Goal: Task Accomplishment & Management: Use online tool/utility

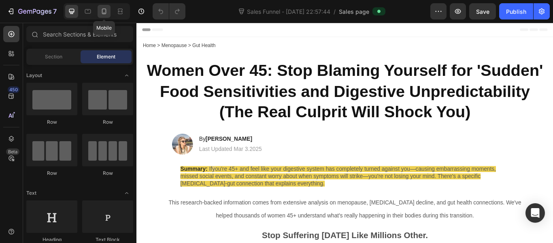
click at [104, 13] on icon at bounding box center [104, 12] width 4 height 6
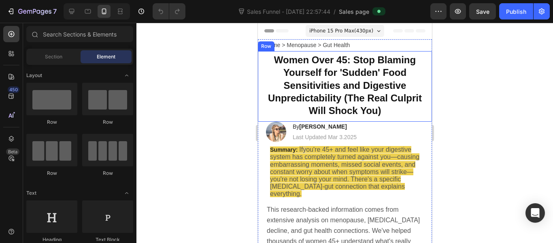
click at [237, 88] on div at bounding box center [345, 133] width 417 height 220
click at [359, 100] on strong "Women Over 45: Stop Blaming Yourself for 'Sudden' Food Sensitivities and Digest…" at bounding box center [345, 85] width 154 height 62
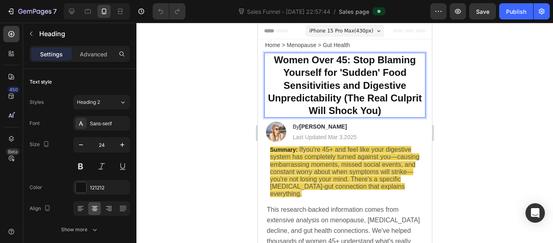
click at [359, 100] on strong "Women Over 45: Stop Blaming Yourself for 'Sudden' Food Sensitivities and Digest…" at bounding box center [345, 85] width 154 height 62
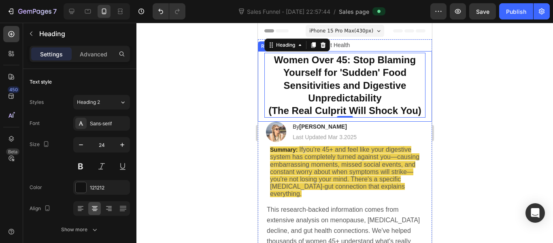
click at [239, 92] on div at bounding box center [345, 133] width 417 height 220
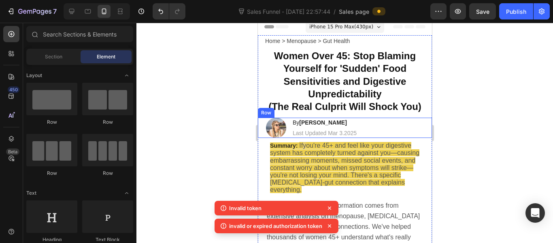
scroll to position [4, 0]
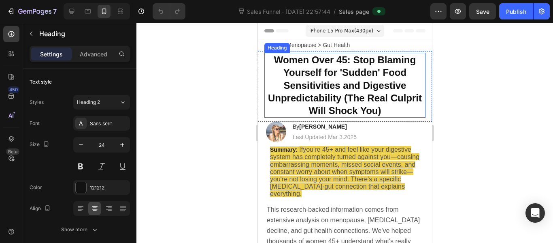
click at [358, 101] on strong "Women Over 45: Stop Blaming Yourself for 'Sudden' Food Sensitivities and Digest…" at bounding box center [345, 85] width 154 height 62
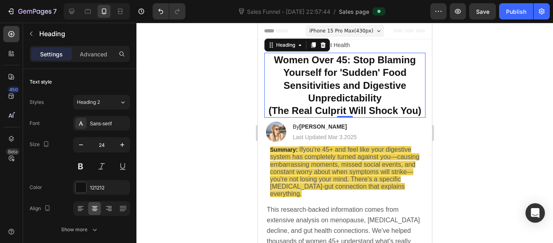
click at [218, 98] on div at bounding box center [345, 133] width 417 height 220
click at [110, 53] on div "Advanced" at bounding box center [93, 53] width 41 height 13
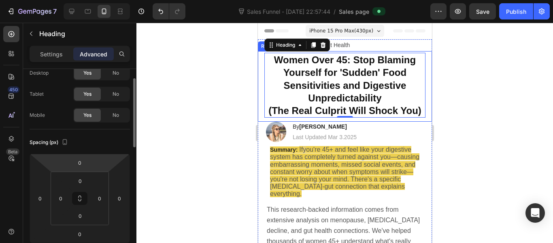
scroll to position [28, 0]
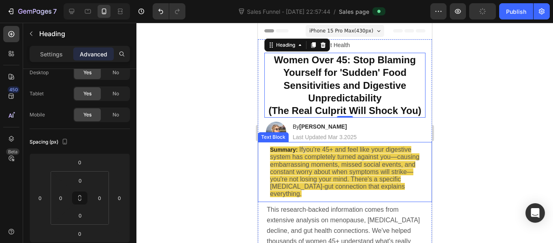
click at [242, 152] on div at bounding box center [345, 133] width 417 height 220
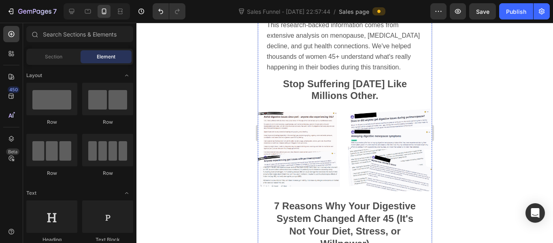
scroll to position [185, 0]
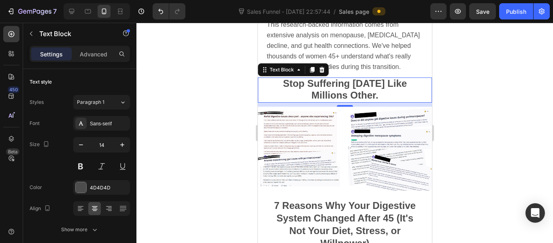
click at [194, 110] on div at bounding box center [345, 133] width 417 height 220
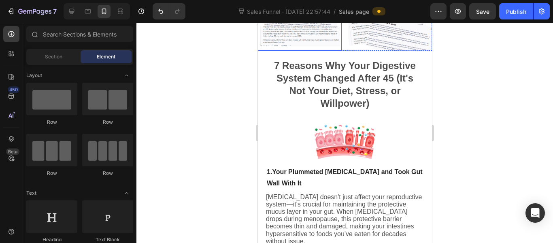
scroll to position [328, 0]
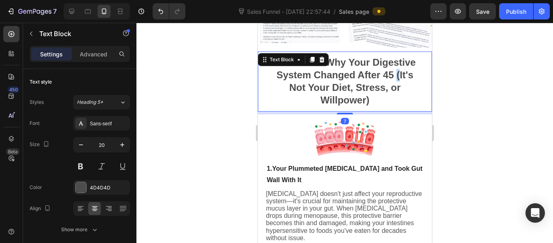
click at [394, 74] on strong "7 Reasons Why Your Digestive System Changed After 45 (It's Not Your Diet, Stres…" at bounding box center [345, 81] width 142 height 49
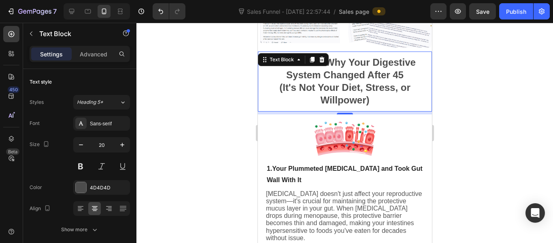
click at [226, 86] on div at bounding box center [345, 133] width 417 height 220
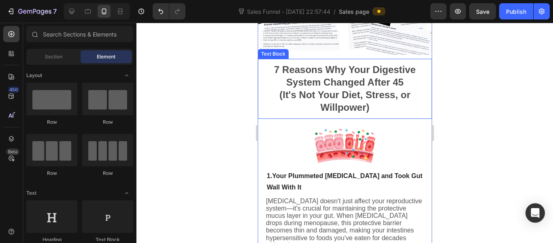
scroll to position [320, 0]
click at [210, 111] on div at bounding box center [345, 133] width 417 height 220
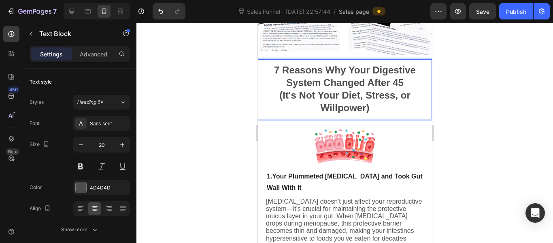
click at [250, 97] on div at bounding box center [345, 133] width 417 height 220
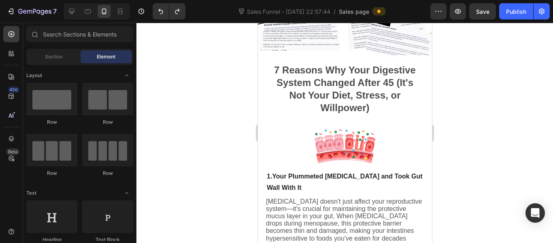
click at [243, 103] on div at bounding box center [345, 133] width 417 height 220
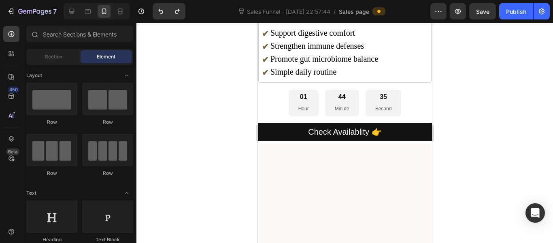
scroll to position [2675, 0]
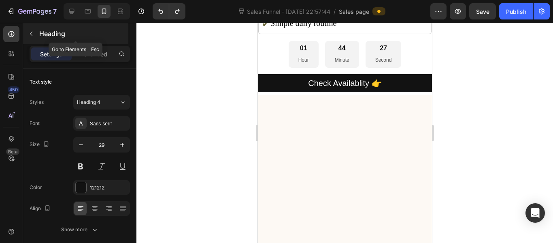
click at [33, 34] on icon "button" at bounding box center [31, 33] width 6 height 6
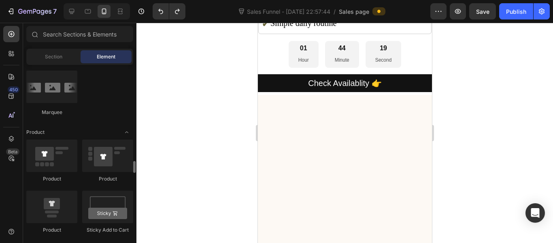
scroll to position [1018, 0]
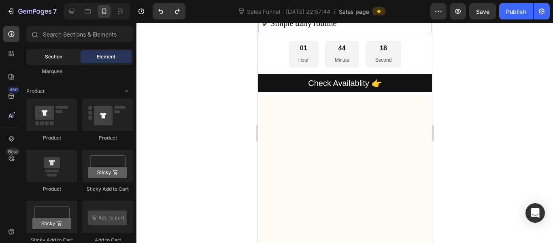
click at [65, 54] on div "Section" at bounding box center [53, 56] width 51 height 13
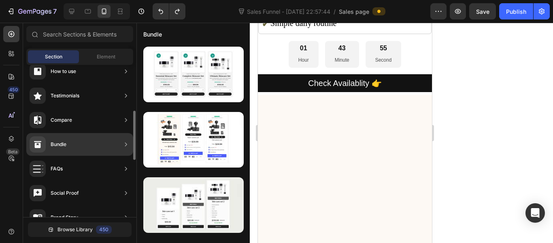
scroll to position [158, 0]
click at [95, 147] on div "Bundle" at bounding box center [79, 143] width 107 height 23
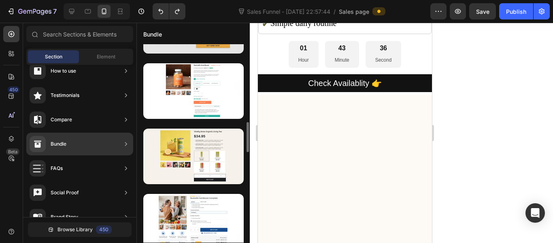
scroll to position [506, 0]
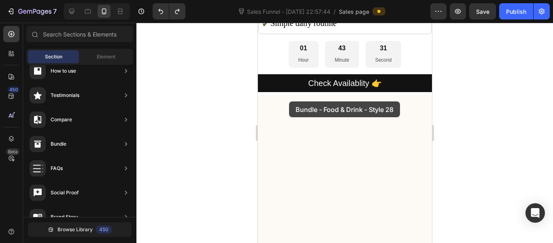
drag, startPoint x: 453, startPoint y: 193, endPoint x: 288, endPoint y: 102, distance: 188.1
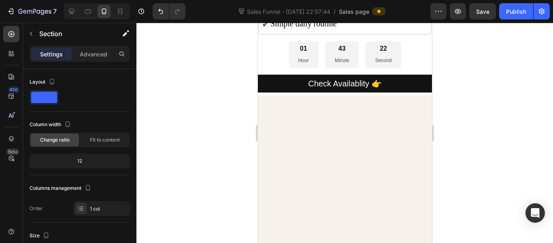
scroll to position [2848, 0]
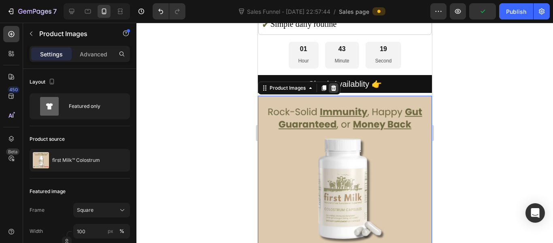
click at [329, 83] on div at bounding box center [334, 88] width 10 height 10
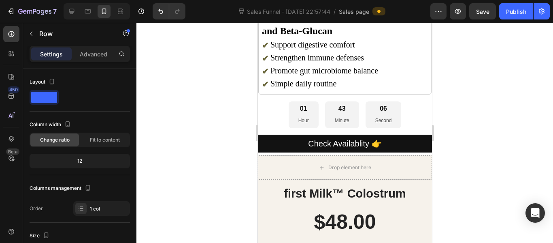
scroll to position [2789, 0]
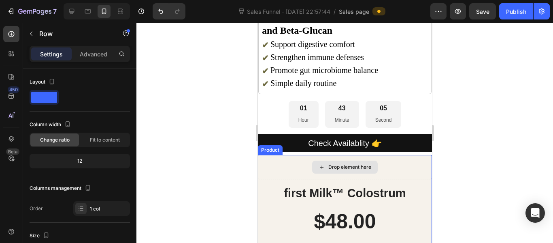
click at [389, 156] on div "Drop element here" at bounding box center [345, 167] width 174 height 24
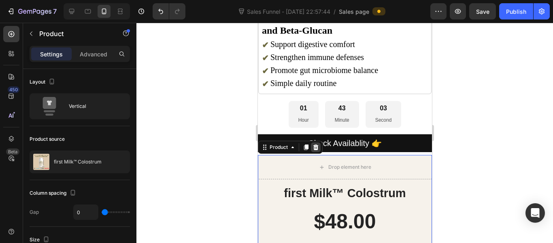
click at [318, 144] on icon at bounding box center [315, 147] width 6 height 6
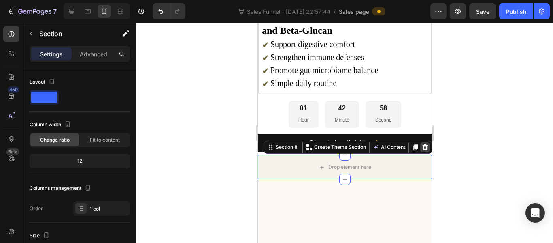
click at [423, 144] on icon at bounding box center [425, 147] width 5 height 6
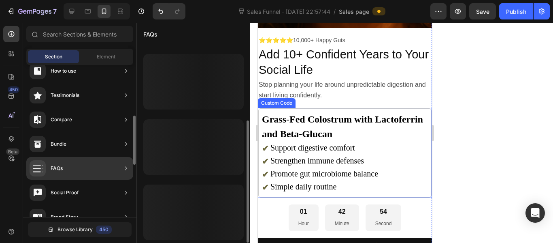
scroll to position [123, 0]
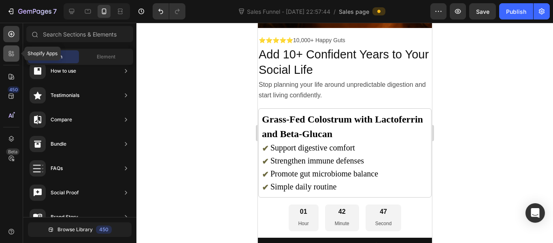
click at [16, 50] on div at bounding box center [11, 53] width 16 height 16
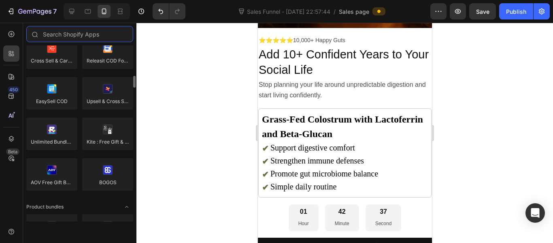
scroll to position [447, 0]
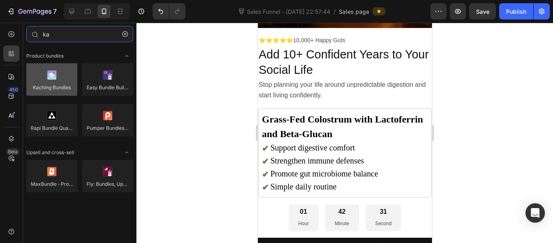
type input "ka"
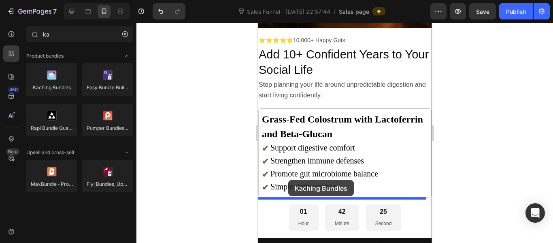
drag, startPoint x: 308, startPoint y: 106, endPoint x: 288, endPoint y: 179, distance: 76.1
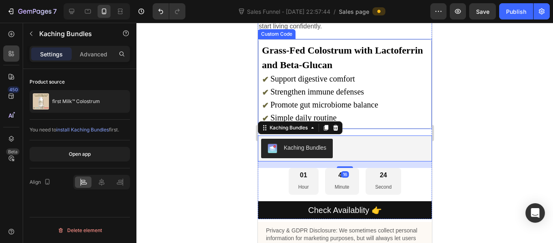
scroll to position [2755, 0]
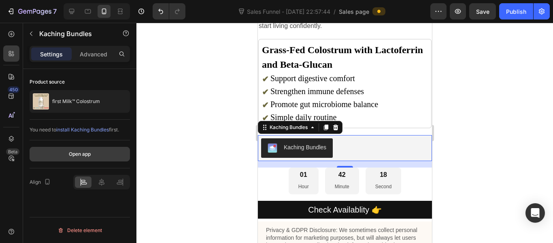
click at [84, 153] on div "Open app" at bounding box center [80, 153] width 22 height 7
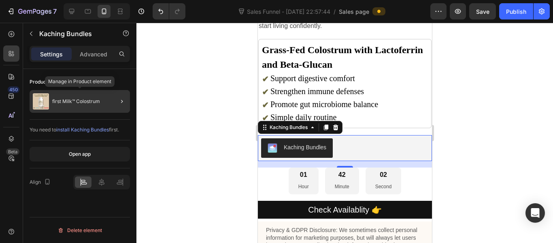
click at [95, 107] on div "first Milk™ Colostrum" at bounding box center [80, 101] width 100 height 23
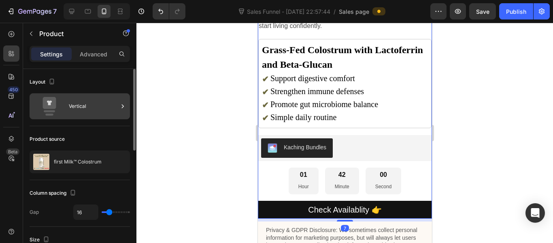
click at [107, 108] on div "Vertical" at bounding box center [93, 106] width 49 height 19
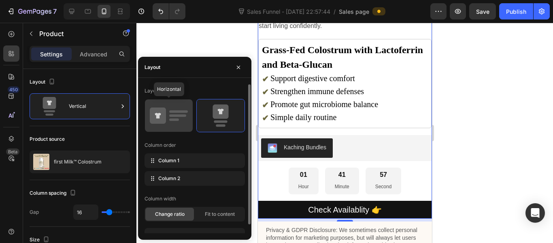
click at [165, 119] on icon at bounding box center [158, 115] width 16 height 16
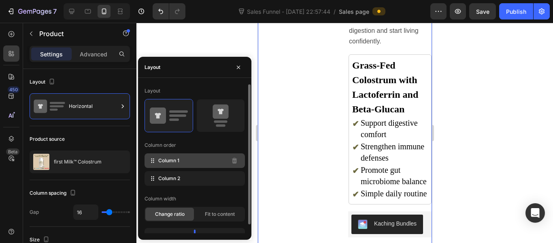
scroll to position [0, 0]
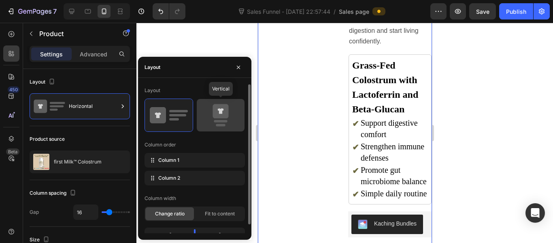
click at [211, 128] on div at bounding box center [221, 115] width 48 height 32
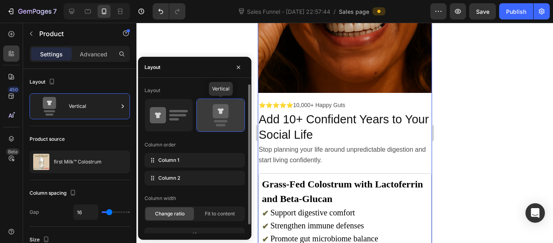
scroll to position [2755, 0]
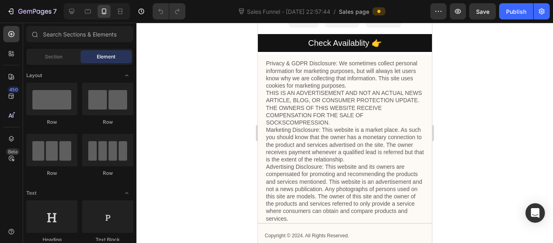
scroll to position [2747, 0]
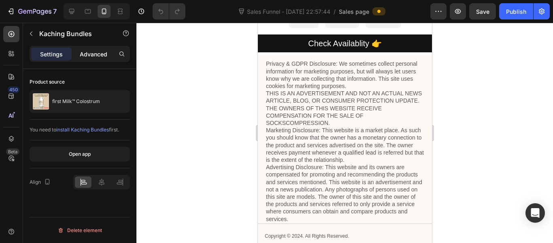
click at [92, 55] on p "Advanced" at bounding box center [94, 54] width 28 height 9
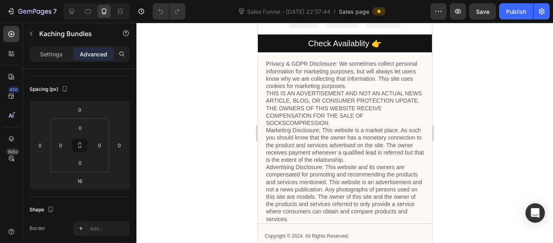
scroll to position [0, 0]
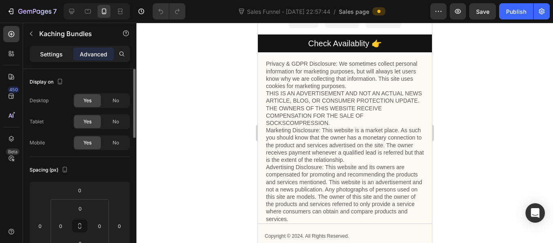
click at [58, 55] on p "Settings" at bounding box center [51, 54] width 23 height 9
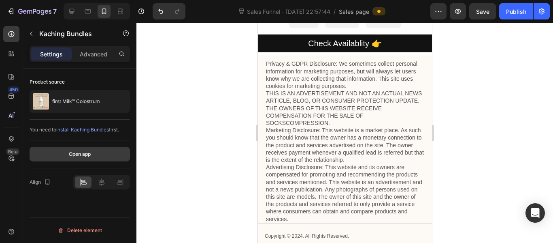
click at [60, 160] on button "Open app" at bounding box center [80, 154] width 100 height 15
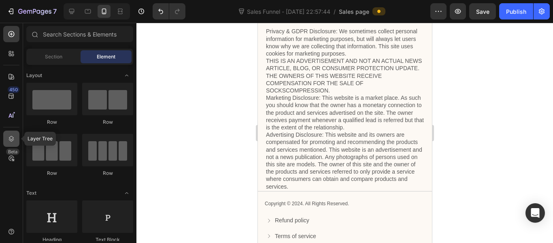
click at [15, 134] on div at bounding box center [11, 138] width 16 height 16
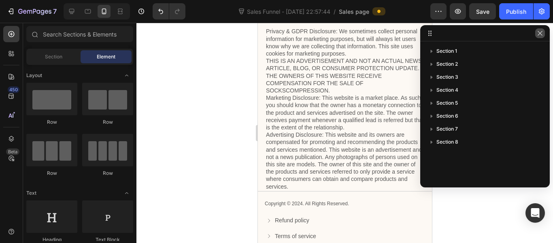
click at [543, 33] on icon "button" at bounding box center [540, 33] width 6 height 6
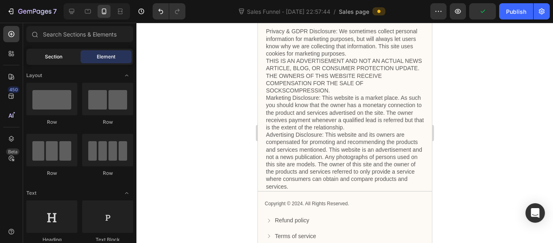
click at [58, 58] on span "Section" at bounding box center [53, 56] width 17 height 7
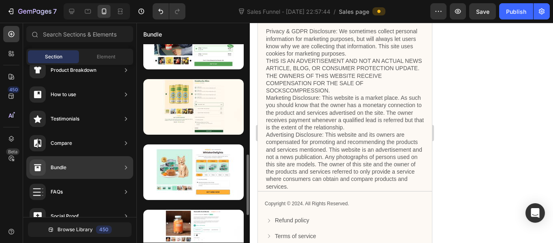
scroll to position [359, 0]
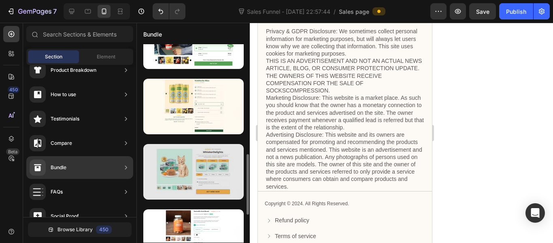
click at [178, 183] on div at bounding box center [193, 172] width 100 height 56
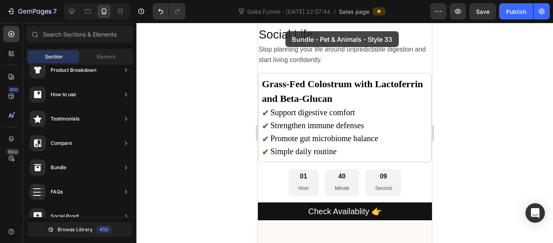
scroll to position [2540, 0]
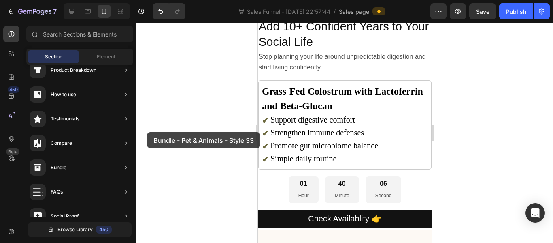
drag, startPoint x: 178, startPoint y: 183, endPoint x: 147, endPoint y: 132, distance: 59.6
click at [147, 0] on div "7 Sales Funnel - Aug 21, 22:57:44 / Sales page Preview Save Publish 450 Beta Se…" at bounding box center [276, 0] width 553 height 0
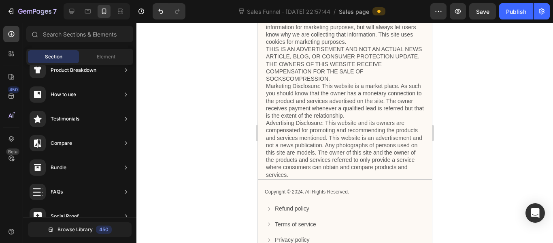
scroll to position [2758, 0]
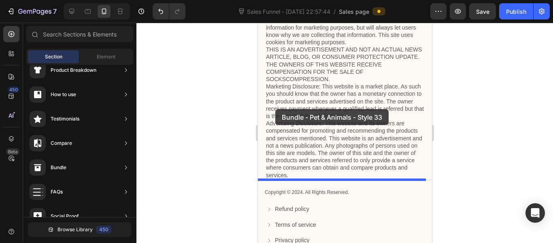
drag, startPoint x: 429, startPoint y: 182, endPoint x: 275, endPoint y: 109, distance: 169.8
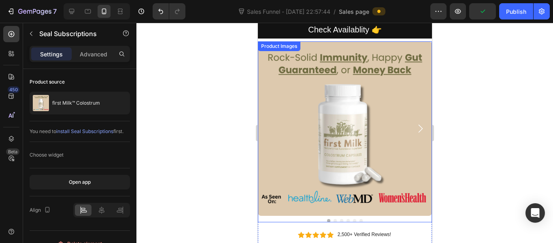
scroll to position [2858, 0]
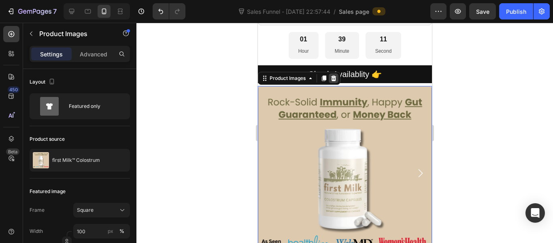
click at [331, 75] on icon at bounding box center [333, 78] width 6 height 6
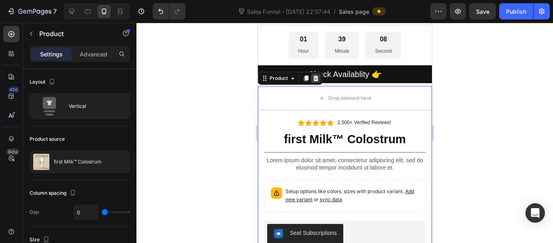
click at [315, 75] on icon at bounding box center [315, 78] width 6 height 6
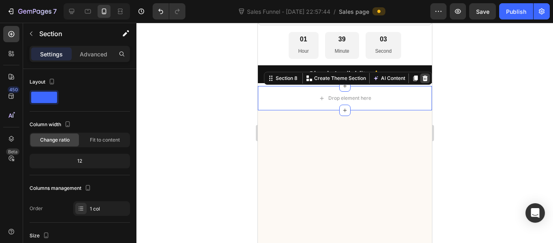
click at [423, 75] on icon at bounding box center [425, 78] width 5 height 6
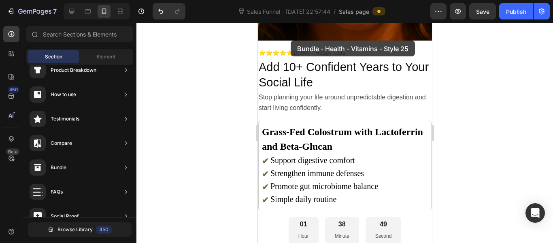
scroll to position [2643, 0]
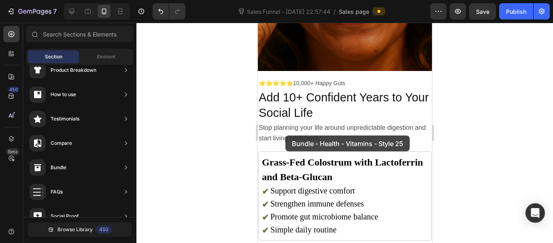
drag, startPoint x: 427, startPoint y: 148, endPoint x: 285, endPoint y: 135, distance: 142.8
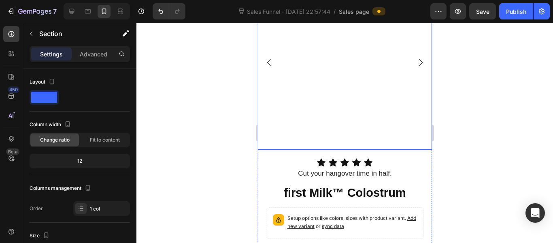
scroll to position [2961, 0]
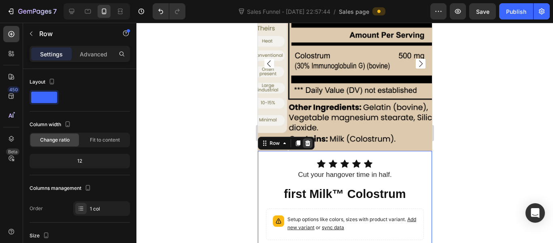
click at [306, 140] on icon at bounding box center [307, 143] width 5 height 6
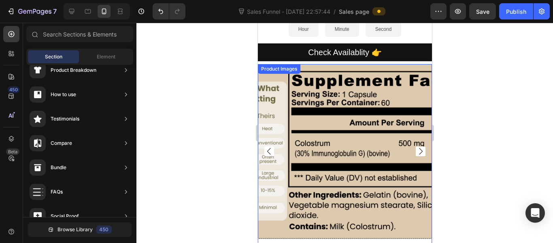
scroll to position [2852, 0]
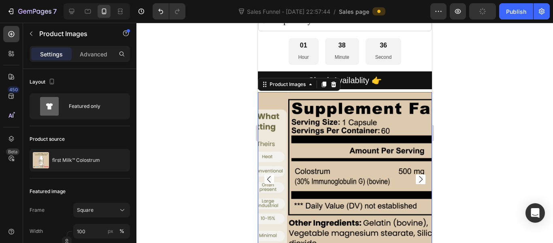
click at [334, 92] on img at bounding box center [375, 179] width 174 height 174
click at [333, 81] on icon at bounding box center [333, 84] width 6 height 6
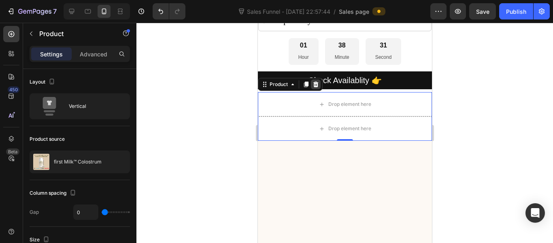
click at [315, 81] on icon at bounding box center [315, 84] width 5 height 6
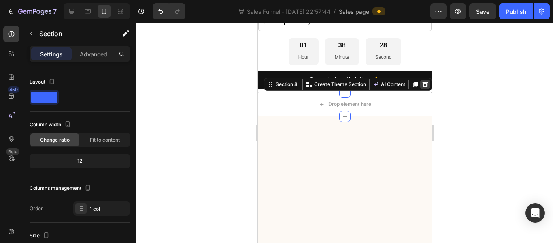
click at [423, 81] on icon at bounding box center [425, 84] width 5 height 6
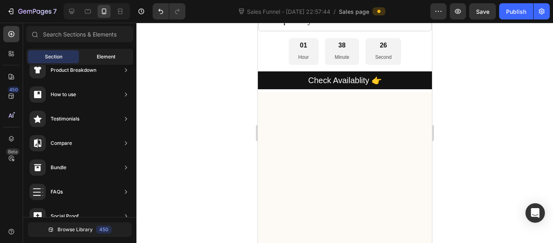
click at [118, 53] on div "Element" at bounding box center [106, 56] width 51 height 13
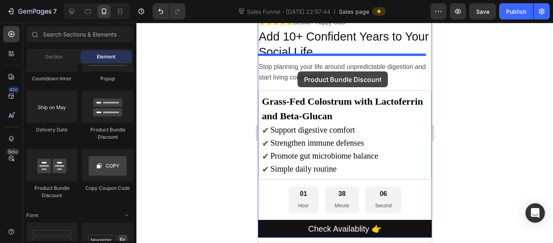
scroll to position [2696, 0]
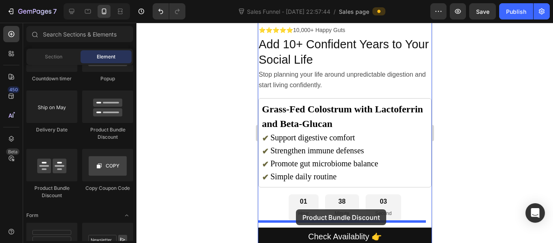
drag, startPoint x: 318, startPoint y: 188, endPoint x: 296, endPoint y: 209, distance: 30.4
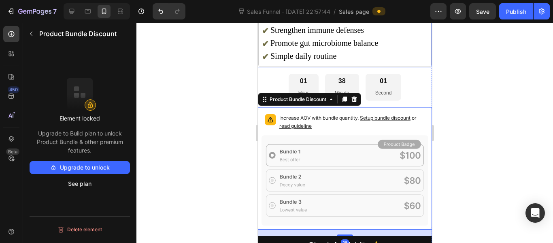
scroll to position [2817, 0]
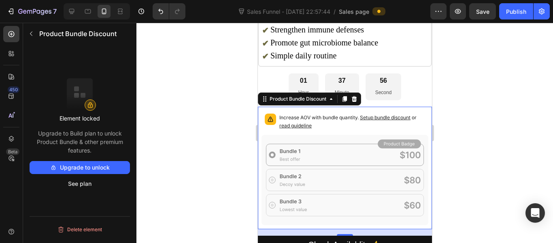
click at [161, 148] on div at bounding box center [345, 133] width 417 height 220
click at [357, 96] on icon at bounding box center [354, 99] width 6 height 6
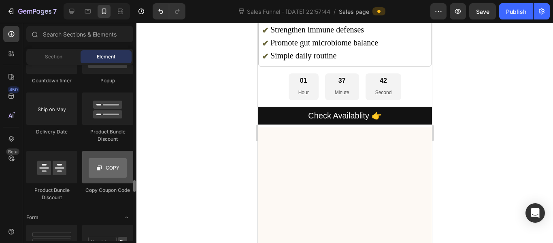
scroll to position [1703, 0]
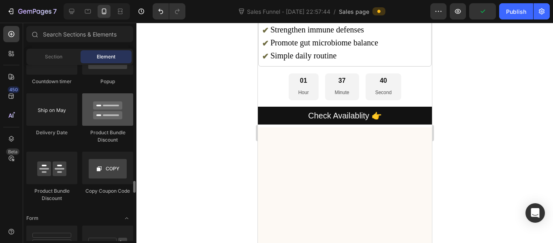
click at [108, 119] on div at bounding box center [107, 109] width 51 height 32
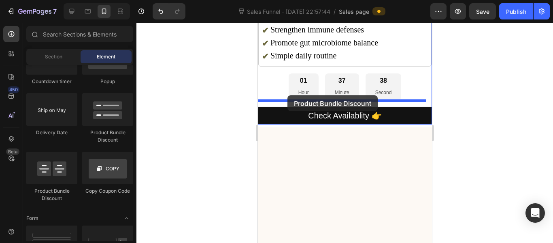
drag, startPoint x: 365, startPoint y: 142, endPoint x: 288, endPoint y: 95, distance: 90.7
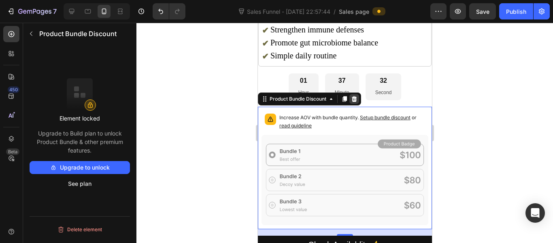
click at [357, 96] on icon at bounding box center [354, 99] width 5 height 6
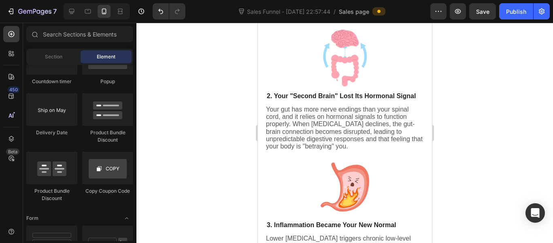
scroll to position [472, 0]
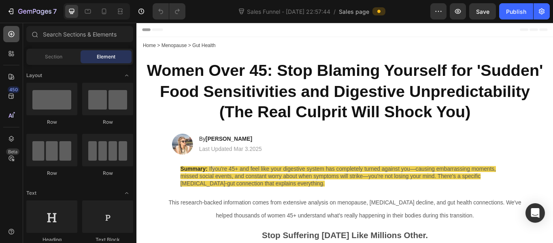
click at [15, 35] on div at bounding box center [11, 34] width 16 height 16
click at [440, 14] on icon "button" at bounding box center [439, 11] width 8 height 8
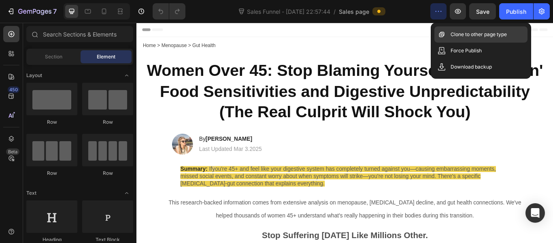
click at [448, 43] on div "Clone to other page type" at bounding box center [481, 51] width 93 height 16
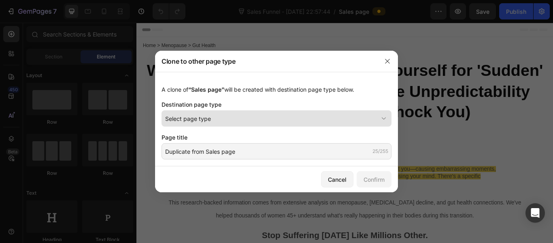
click at [255, 118] on div "Select page type" at bounding box center [271, 118] width 213 height 9
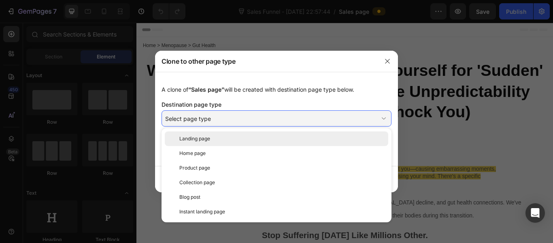
click at [236, 141] on div "Landing page" at bounding box center [282, 138] width 206 height 7
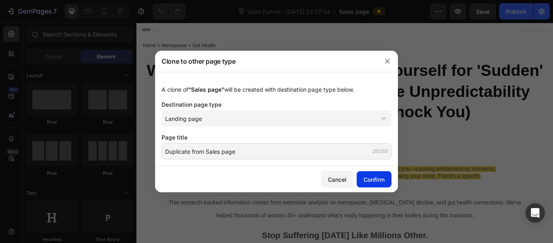
click at [374, 181] on div "Confirm" at bounding box center [374, 179] width 21 height 9
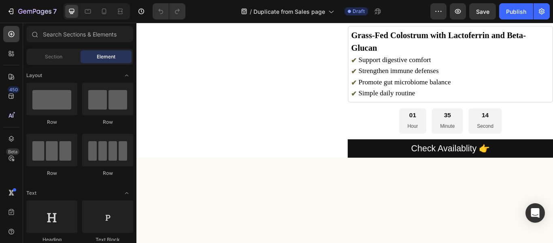
scroll to position [2057, 0]
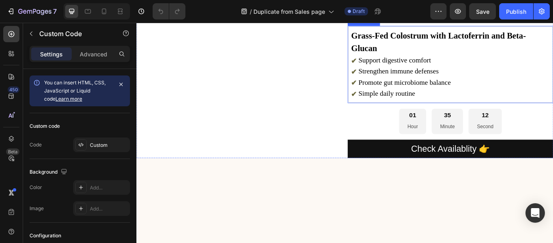
click at [402, 60] on h3 "Grass-Fed Colostrum with Lactoferrin and Beta-Glucan" at bounding box center [503, 44] width 232 height 29
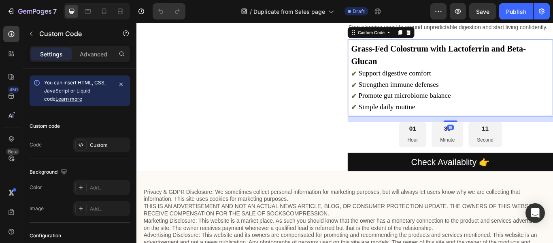
scroll to position [2144, 0]
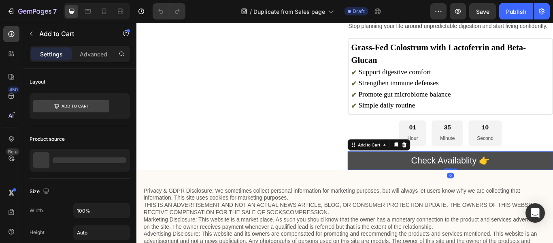
click at [407, 177] on button "Check Availablity 👉" at bounding box center [503, 183] width 240 height 21
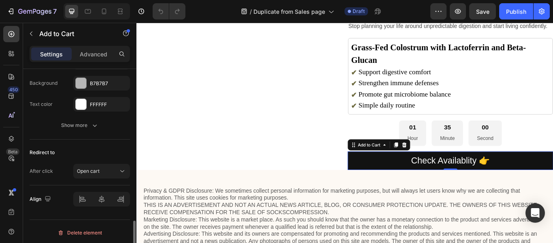
scroll to position [669, 0]
click at [92, 176] on button "Open cart" at bounding box center [101, 171] width 57 height 15
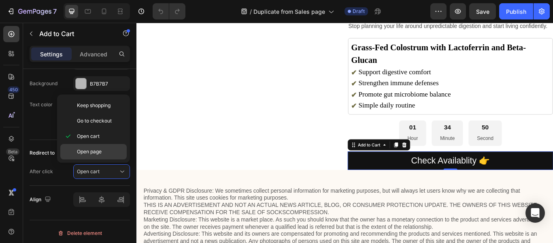
click at [110, 147] on div "Open page" at bounding box center [93, 151] width 66 height 15
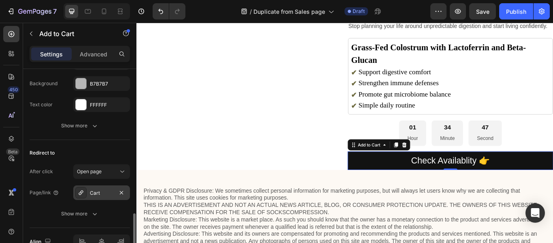
click at [94, 188] on div "Cart" at bounding box center [101, 192] width 57 height 15
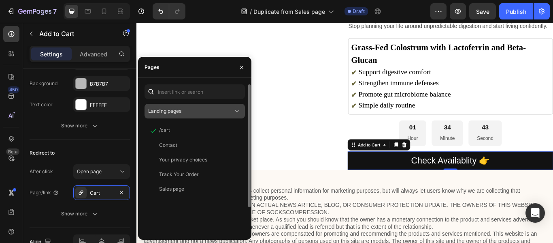
click at [206, 105] on button "Landing pages" at bounding box center [195, 111] width 100 height 15
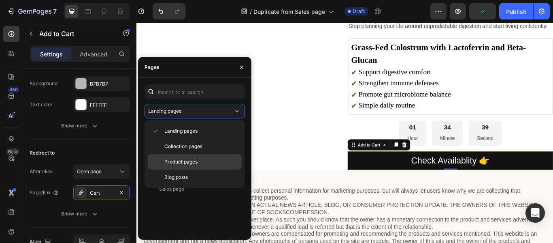
click at [194, 159] on span "Product pages" at bounding box center [180, 161] width 33 height 7
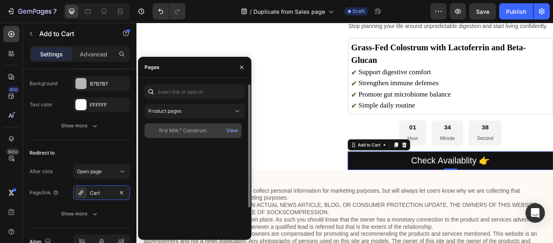
click at [197, 131] on div "first Milk™ Colostrum" at bounding box center [183, 130] width 48 height 7
click at [232, 130] on div "View" at bounding box center [232, 130] width 12 height 7
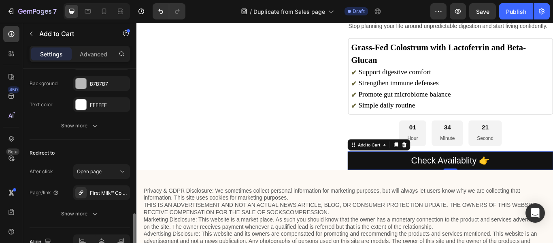
click at [115, 140] on div "Redirect to After click Open page Page/link First Milk™ Colostrum Show more" at bounding box center [80, 184] width 100 height 88
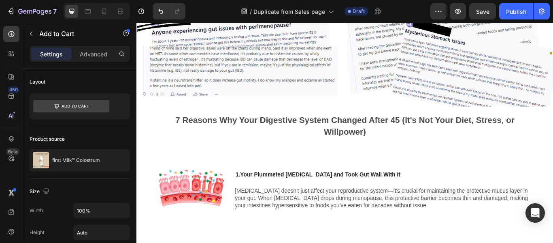
scroll to position [0, 0]
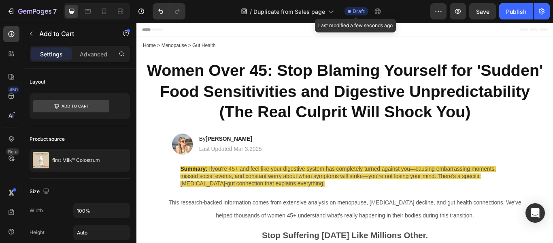
click at [349, 11] on icon at bounding box center [349, 11] width 3 height 3
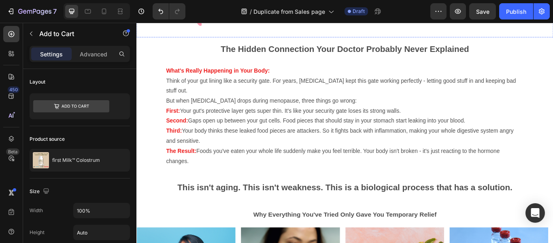
scroll to position [1230, 0]
click at [109, 17] on div at bounding box center [104, 11] width 13 height 13
type input "20"
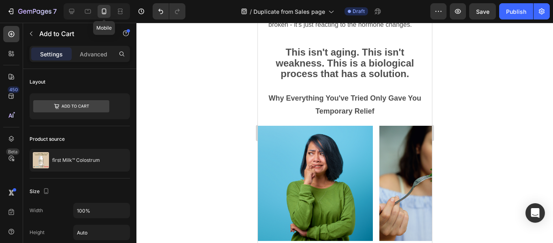
click at [109, 17] on div at bounding box center [104, 11] width 13 height 13
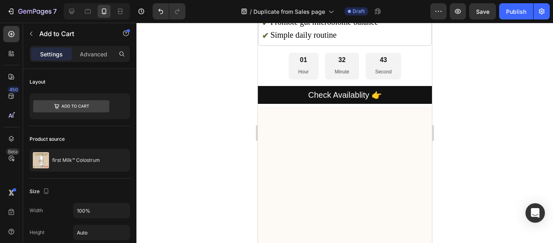
scroll to position [2664, 0]
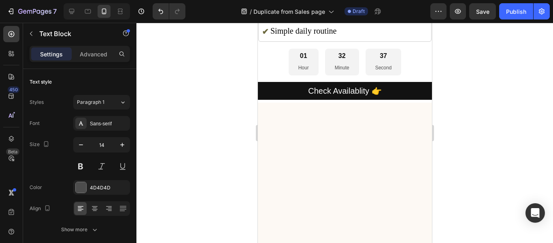
drag, startPoint x: 342, startPoint y: 122, endPoint x: 345, endPoint y: 119, distance: 4.9
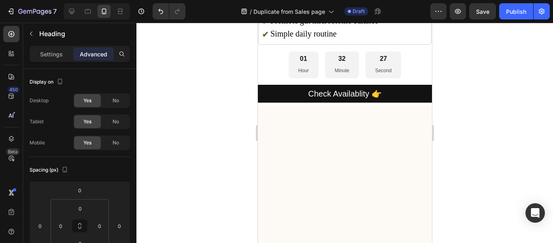
click at [444, 89] on div at bounding box center [345, 133] width 417 height 220
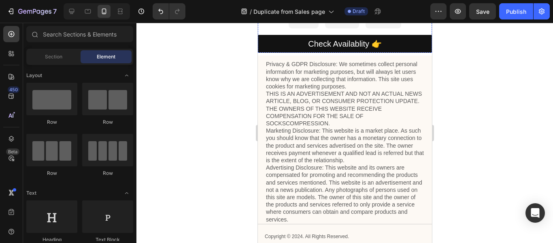
scroll to position [2715, 0]
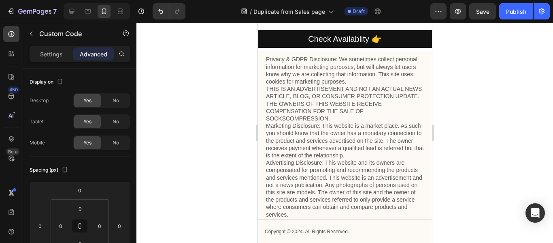
click at [456, 154] on div at bounding box center [345, 133] width 417 height 220
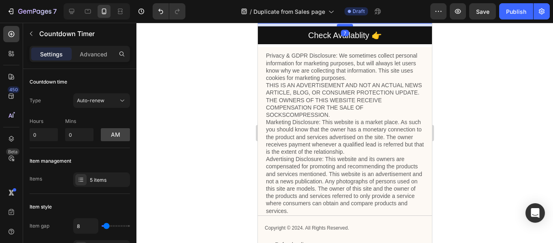
click at [345, 26] on div at bounding box center [345, 25] width 16 height 2
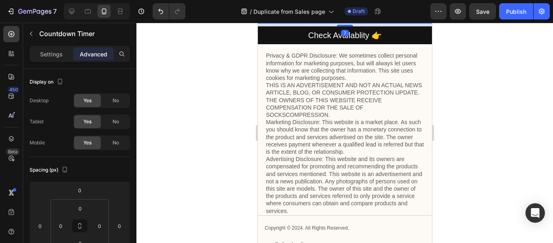
click at [439, 173] on div at bounding box center [345, 133] width 417 height 220
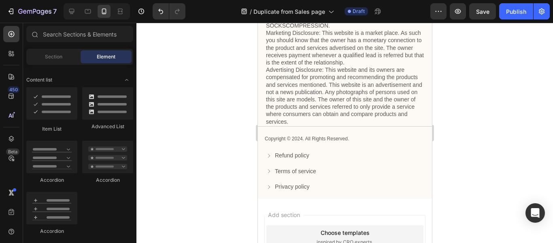
scroll to position [2808, 0]
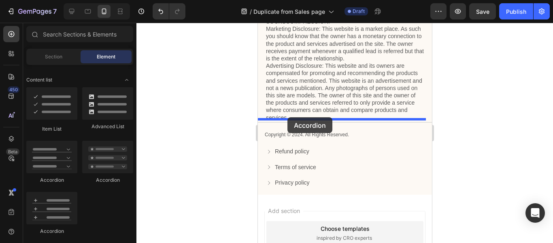
drag, startPoint x: 358, startPoint y: 185, endPoint x: 287, endPoint y: 117, distance: 98.0
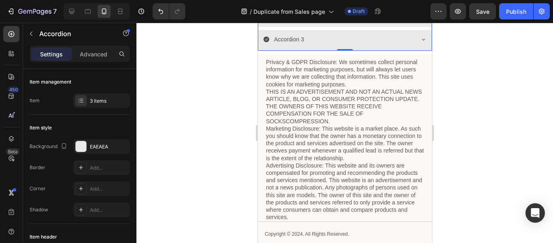
click at [250, 128] on div at bounding box center [345, 133] width 417 height 220
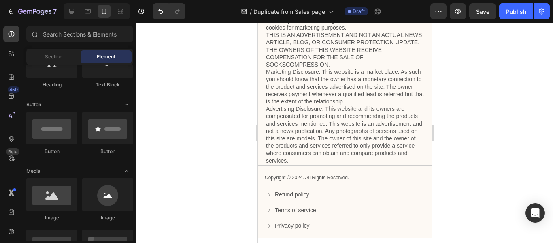
scroll to position [0, 0]
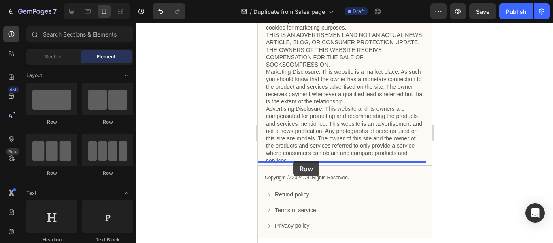
drag, startPoint x: 307, startPoint y: 173, endPoint x: 293, endPoint y: 160, distance: 18.9
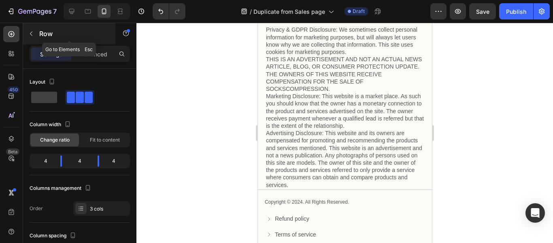
click at [35, 34] on button "button" at bounding box center [31, 33] width 13 height 13
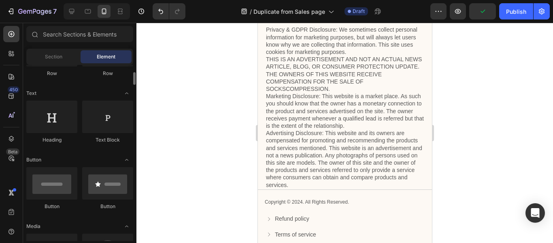
scroll to position [99, 0]
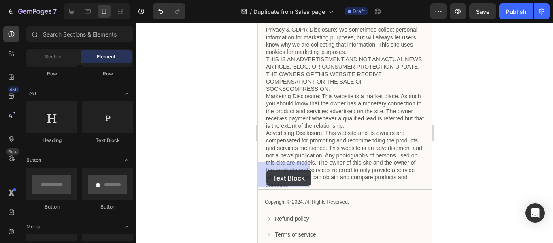
drag, startPoint x: 355, startPoint y: 156, endPoint x: 266, endPoint y: 170, distance: 90.3
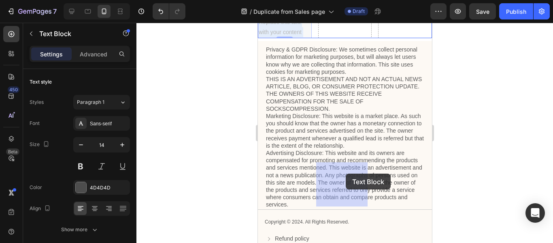
drag, startPoint x: 284, startPoint y: 199, endPoint x: 346, endPoint y: 173, distance: 66.1
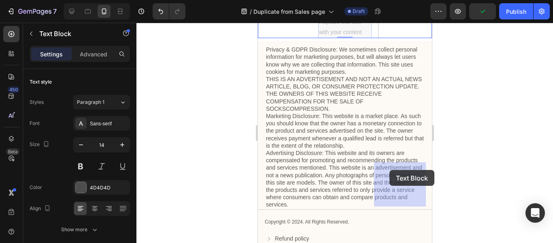
drag, startPoint x: 335, startPoint y: 195, endPoint x: 389, endPoint y: 170, distance: 59.6
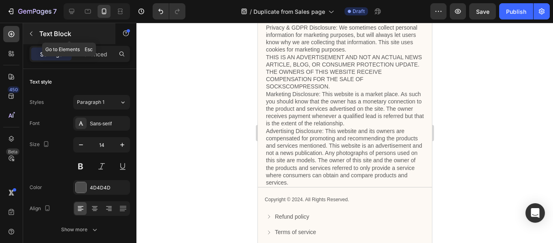
click at [30, 34] on icon "button" at bounding box center [31, 34] width 2 height 4
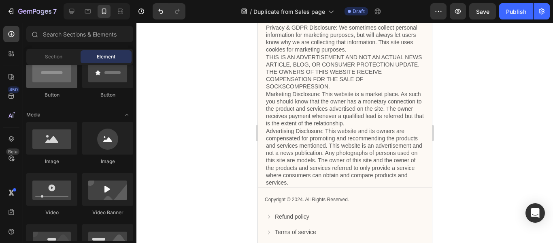
scroll to position [213, 0]
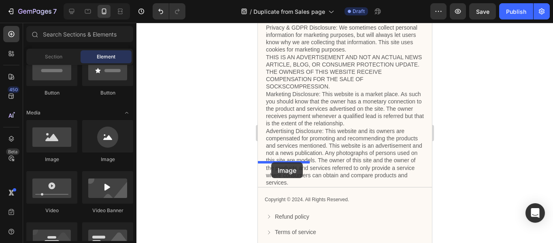
drag, startPoint x: 310, startPoint y: 164, endPoint x: 271, endPoint y: 162, distance: 39.4
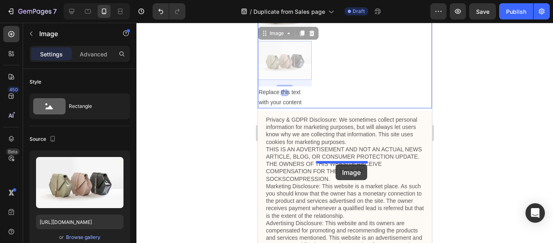
drag, startPoint x: 288, startPoint y: 224, endPoint x: 335, endPoint y: 164, distance: 76.8
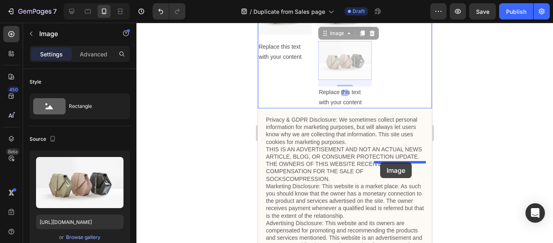
drag, startPoint x: 340, startPoint y: 216, endPoint x: 380, endPoint y: 162, distance: 67.2
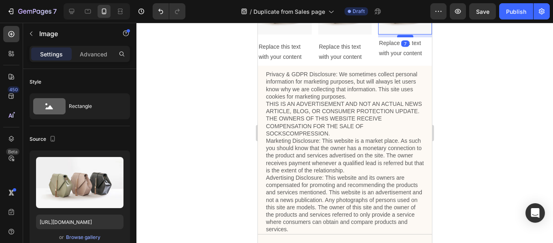
click at [402, 37] on div at bounding box center [405, 36] width 16 height 2
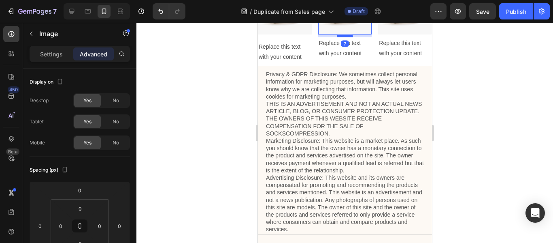
click at [342, 37] on div at bounding box center [345, 36] width 16 height 2
type input "7"
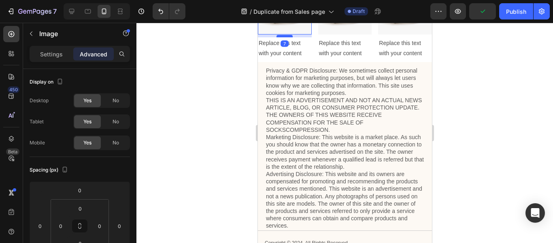
drag, startPoint x: 287, startPoint y: 206, endPoint x: 289, endPoint y: 203, distance: 4.2
click at [289, 37] on div at bounding box center [284, 36] width 16 height 2
type input "7"
click at [220, 205] on div at bounding box center [345, 133] width 417 height 220
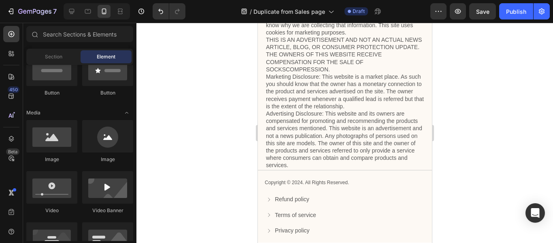
scroll to position [2826, 0]
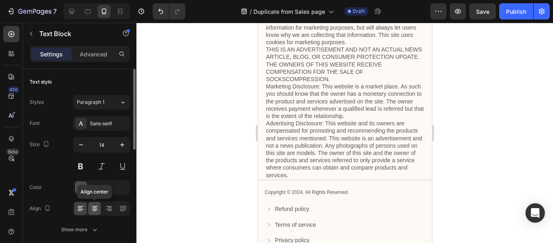
click at [93, 207] on icon at bounding box center [95, 207] width 4 height 1
click at [93, 211] on icon at bounding box center [95, 208] width 8 height 8
click at [99, 211] on div at bounding box center [94, 208] width 13 height 13
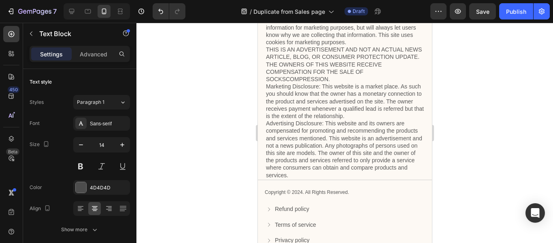
click at [442, 140] on div at bounding box center [345, 133] width 417 height 220
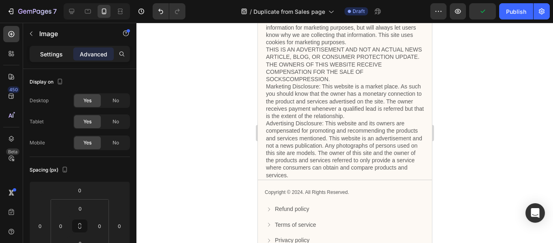
click at [58, 55] on p "Settings" at bounding box center [51, 54] width 23 height 9
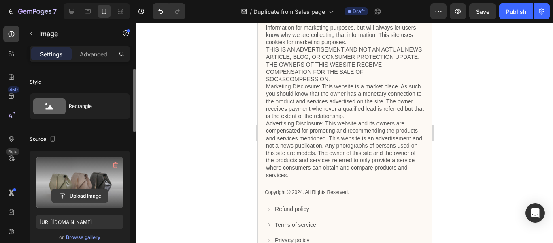
click at [77, 193] on input "file" at bounding box center [80, 196] width 56 height 14
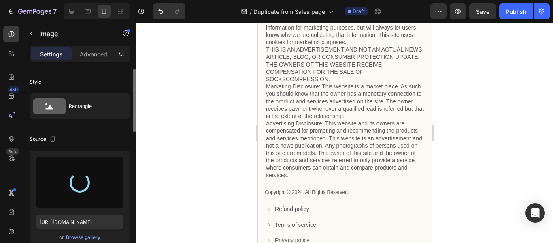
type input "https://cdn.shopify.com/s/files/1/0895/1044/5421/files/gempages_581010113012171…"
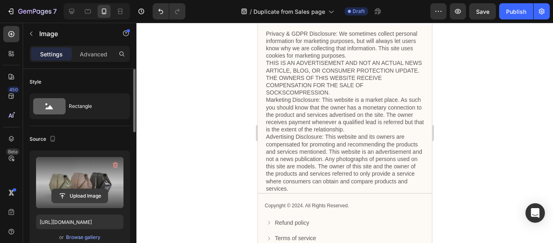
click at [84, 196] on input "file" at bounding box center [80, 196] width 56 height 14
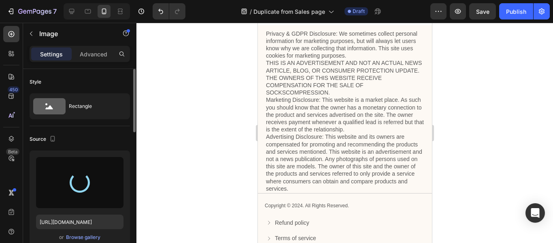
type input "https://cdn.shopify.com/s/files/1/0895/1044/5421/files/gempages_581010113012171…"
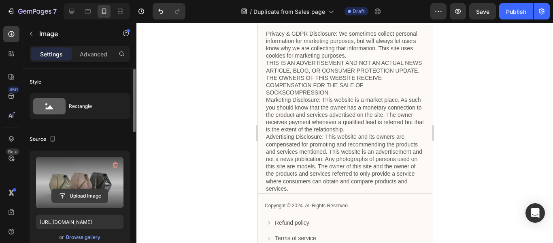
click at [81, 192] on input "file" at bounding box center [80, 196] width 56 height 14
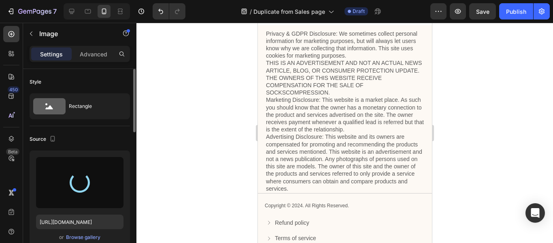
type input "https://cdn.shopify.com/s/files/1/0895/1044/5421/files/gempages_581010113012171…"
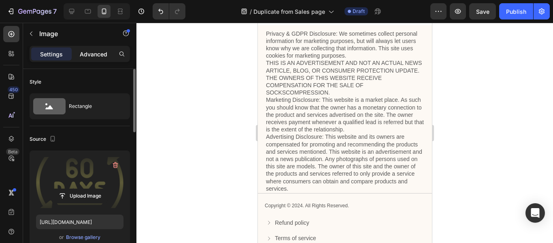
click at [91, 59] on div "Advanced" at bounding box center [93, 53] width 41 height 13
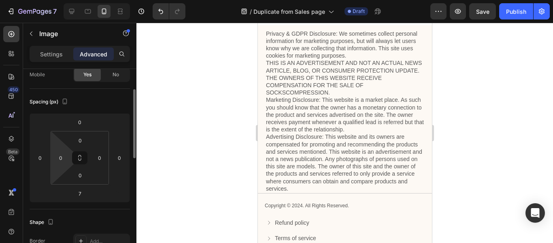
scroll to position [0, 0]
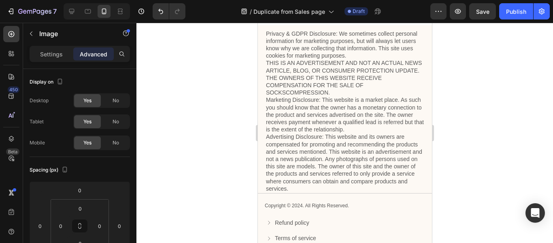
click at [59, 47] on div "Settings Advanced" at bounding box center [80, 54] width 100 height 16
click at [56, 53] on p "Settings" at bounding box center [51, 54] width 23 height 9
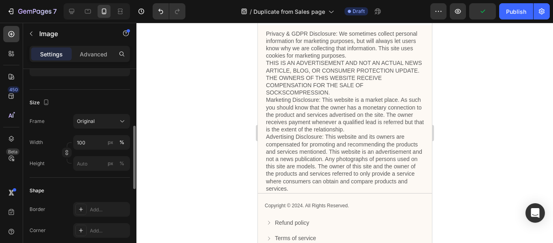
scroll to position [173, 0]
click at [89, 139] on input "100" at bounding box center [101, 141] width 57 height 15
click at [66, 138] on div "Width 80 px %" at bounding box center [80, 141] width 100 height 15
click at [84, 141] on input "80" at bounding box center [101, 141] width 57 height 15
type input "7"
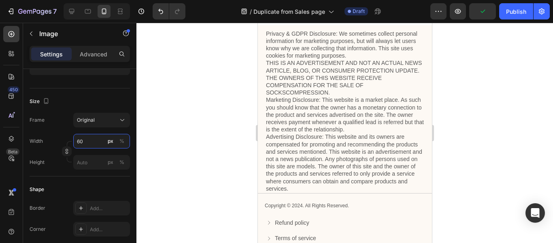
type input "6"
type input "50"
click at [59, 118] on div "Frame Original" at bounding box center [80, 120] width 100 height 15
click at [91, 141] on input "100" at bounding box center [101, 141] width 57 height 15
type input "50"
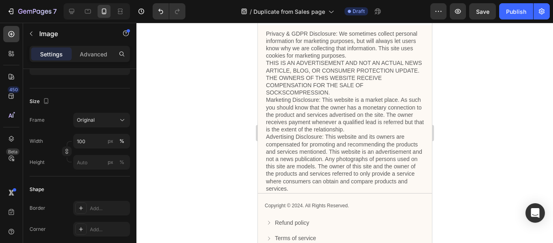
click at [90, 139] on input "100" at bounding box center [101, 141] width 57 height 15
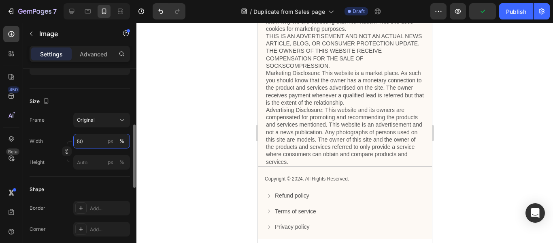
type input "50"
click at [87, 93] on div "Size Frame Original Width 50 px % Height px %" at bounding box center [80, 132] width 100 height 88
click at [240, 101] on div at bounding box center [345, 133] width 417 height 220
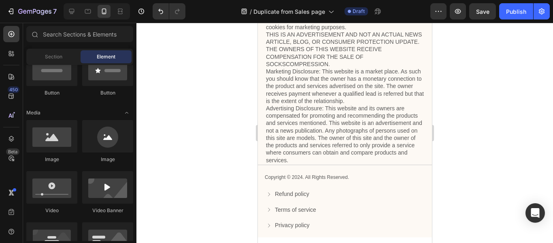
scroll to position [2828, 0]
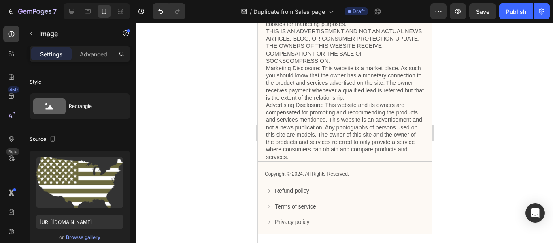
drag, startPoint x: 290, startPoint y: 128, endPoint x: 290, endPoint y: 122, distance: 5.3
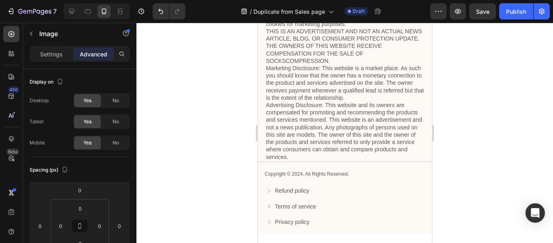
type input "13"
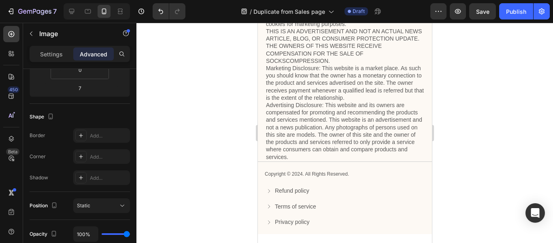
type input "13"
click at [443, 127] on div at bounding box center [345, 133] width 417 height 220
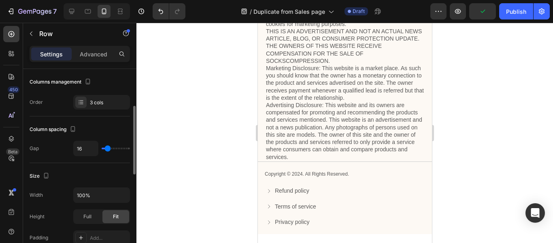
scroll to position [0, 0]
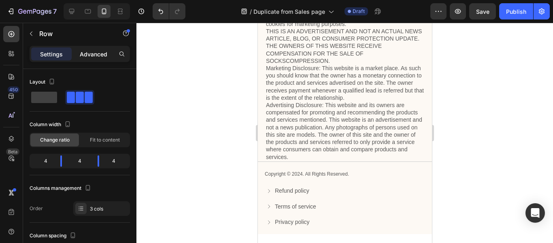
click at [92, 51] on p "Advanced" at bounding box center [94, 54] width 28 height 9
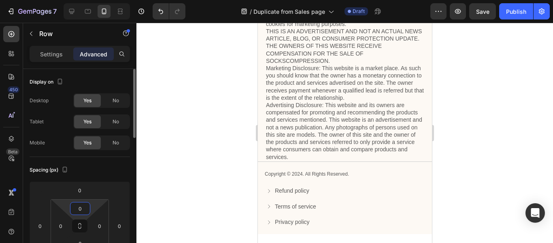
click at [80, 211] on input "0" at bounding box center [80, 208] width 16 height 12
type input "4"
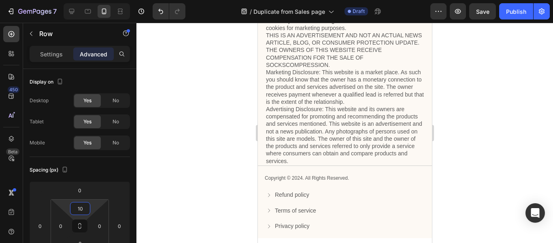
type input "10"
click at [206, 172] on div at bounding box center [345, 133] width 417 height 220
click at [55, 56] on p "Settings" at bounding box center [51, 54] width 23 height 9
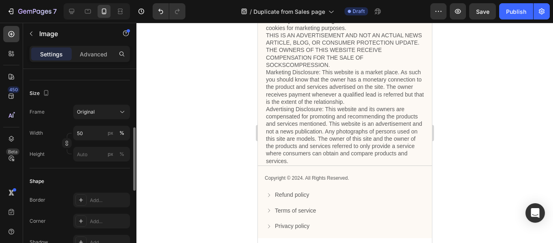
scroll to position [182, 0]
click at [191, 120] on div at bounding box center [345, 133] width 417 height 220
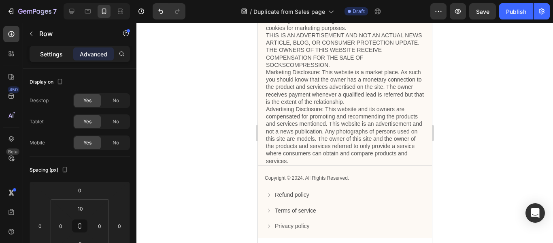
click at [65, 59] on div "Settings" at bounding box center [51, 53] width 41 height 13
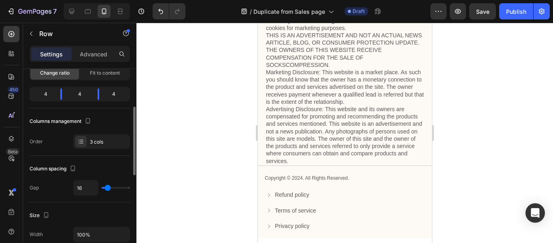
scroll to position [79, 0]
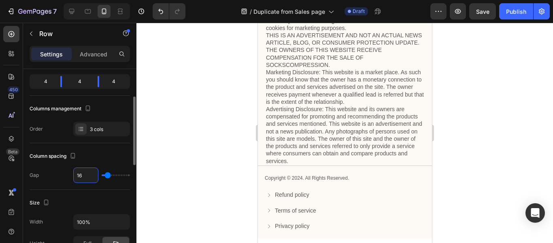
click at [81, 177] on input "16" at bounding box center [86, 175] width 24 height 15
click at [167, 158] on div at bounding box center [345, 133] width 417 height 220
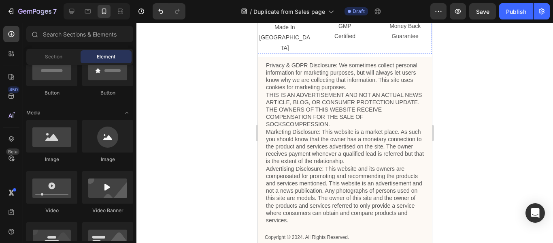
scroll to position [2688, 0]
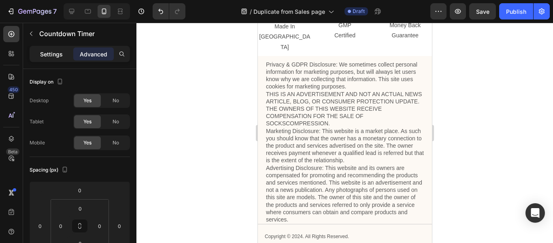
click at [60, 55] on p "Settings" at bounding box center [51, 54] width 23 height 9
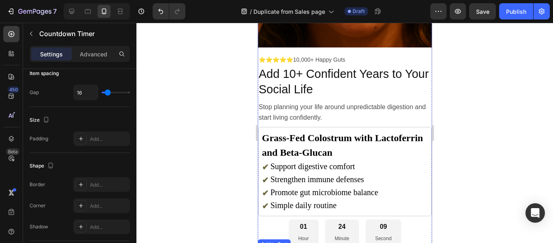
scroll to position [2665, 0]
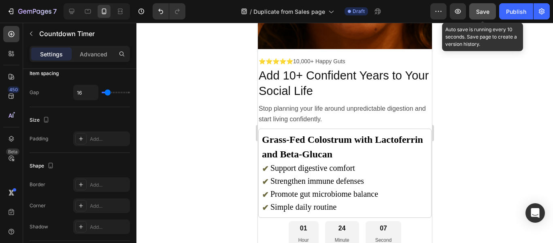
click at [485, 13] on span "Save" at bounding box center [482, 11] width 13 height 7
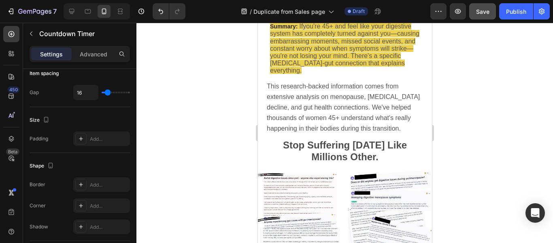
scroll to position [0, 0]
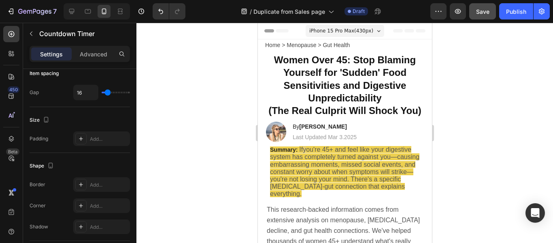
click at [462, 34] on div at bounding box center [345, 133] width 417 height 220
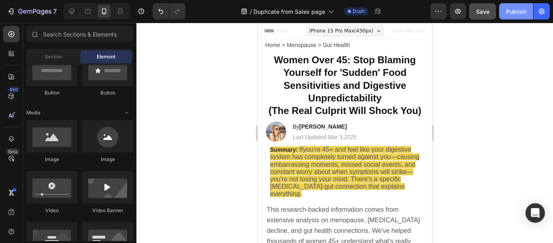
click at [509, 17] on button "Publish" at bounding box center [517, 11] width 34 height 16
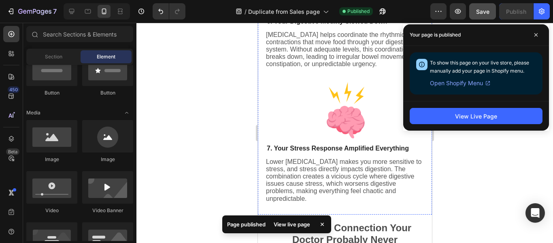
scroll to position [1140, 0]
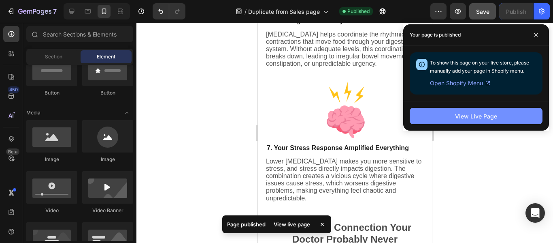
click at [433, 118] on button "View Live Page" at bounding box center [476, 116] width 133 height 16
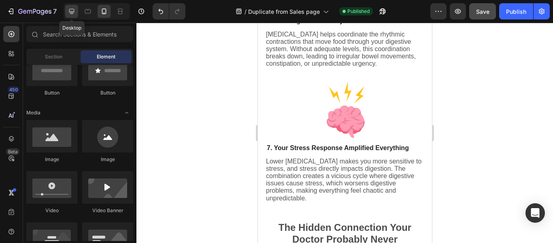
click at [74, 13] on icon at bounding box center [72, 11] width 8 height 8
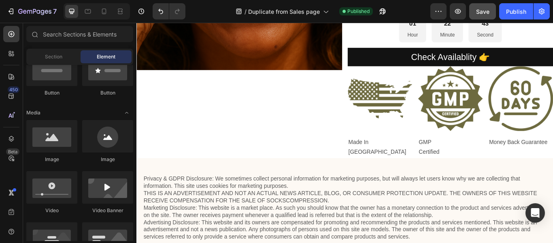
scroll to position [2257, 0]
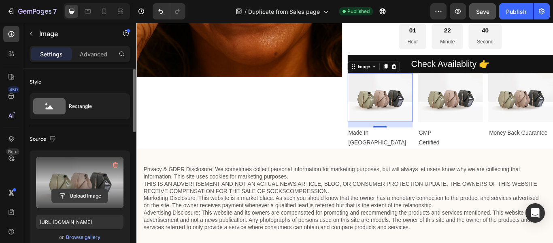
click at [78, 192] on input "file" at bounding box center [80, 196] width 56 height 14
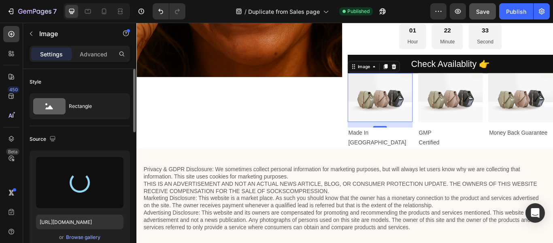
type input "https://cdn.shopify.com/s/files/1/0895/1044/5421/files/gempages_581010113012171…"
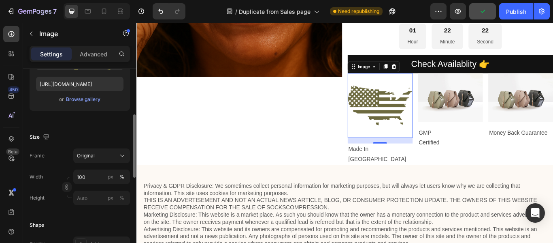
scroll to position [139, 0]
click at [88, 174] on input "100" at bounding box center [101, 176] width 57 height 15
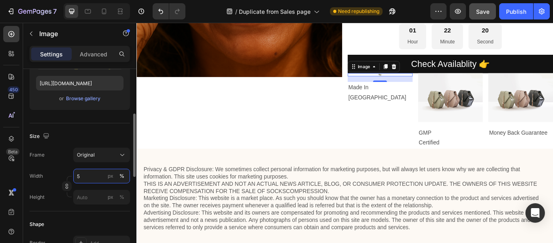
type input "50"
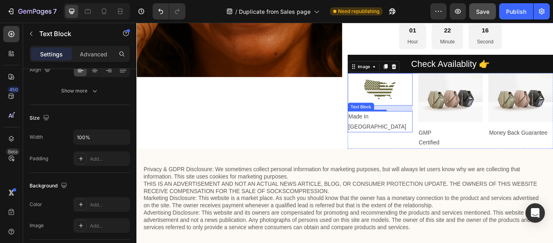
click at [429, 134] on p "Made In" at bounding box center [421, 132] width 74 height 12
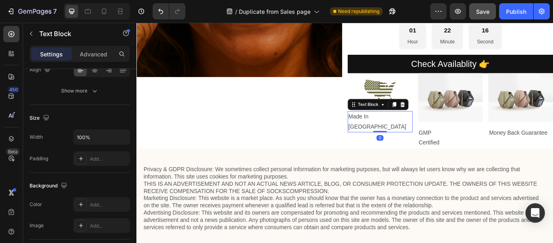
scroll to position [0, 0]
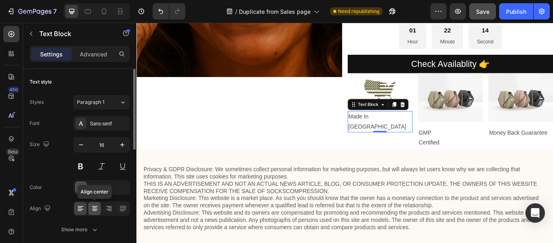
click at [93, 205] on icon at bounding box center [95, 208] width 8 height 8
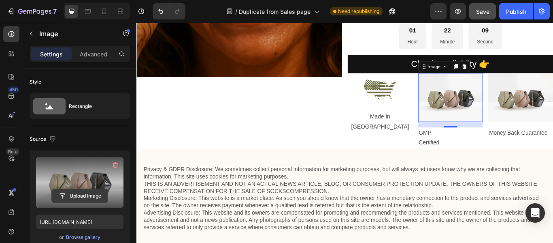
click at [85, 193] on input "file" at bounding box center [80, 196] width 56 height 14
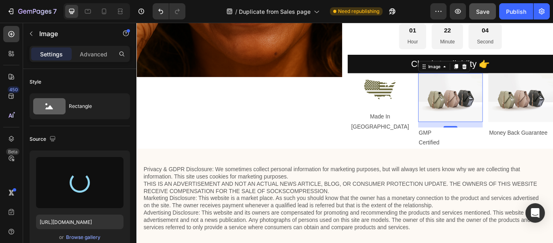
type input "https://cdn.shopify.com/s/files/1/0895/1044/5421/files/gempages_581010113012171…"
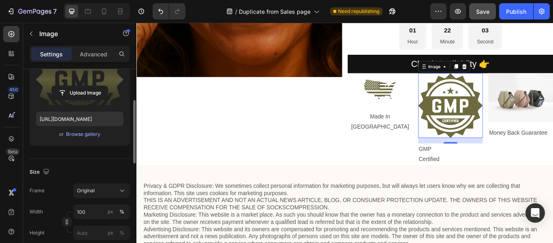
scroll to position [103, 0]
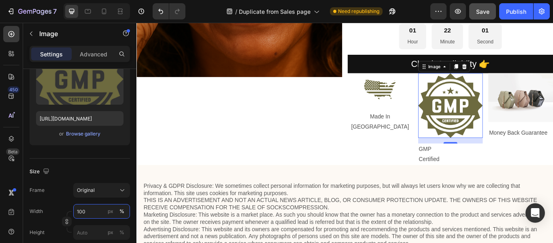
click at [89, 208] on input "100" at bounding box center [101, 211] width 57 height 15
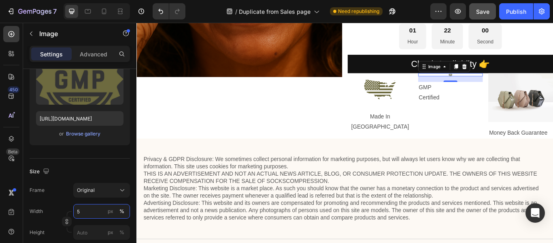
type input "50"
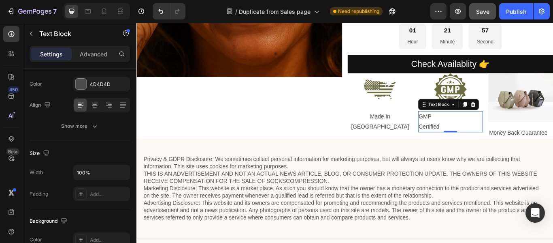
click at [481, 130] on p "GMP" at bounding box center [503, 132] width 74 height 12
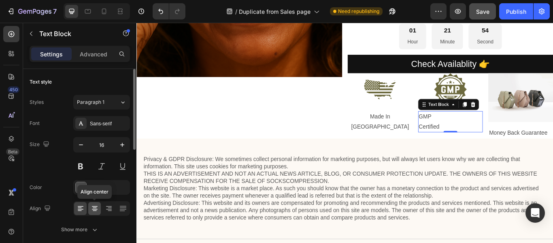
click at [95, 209] on icon at bounding box center [95, 208] width 8 height 8
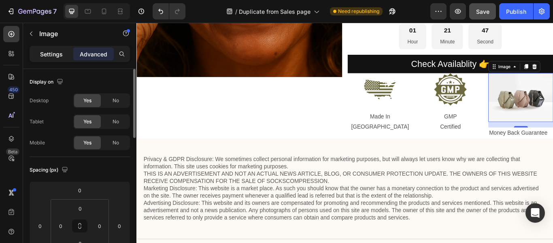
click at [70, 55] on div "Settings" at bounding box center [51, 53] width 41 height 13
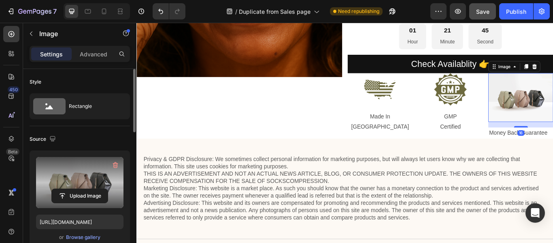
click at [73, 182] on label at bounding box center [80, 182] width 88 height 51
click at [73, 189] on input "file" at bounding box center [80, 196] width 56 height 14
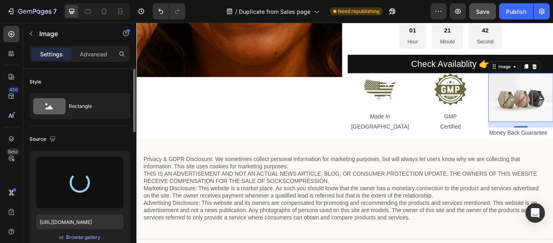
type input "https://cdn.shopify.com/s/files/1/0895/1044/5421/files/gempages_581010113012171…"
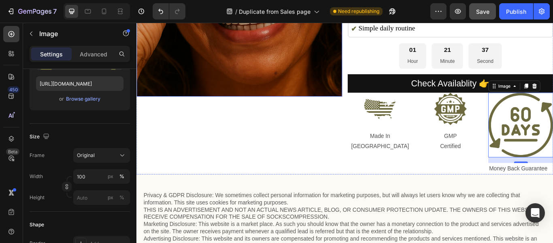
scroll to position [2234, 0]
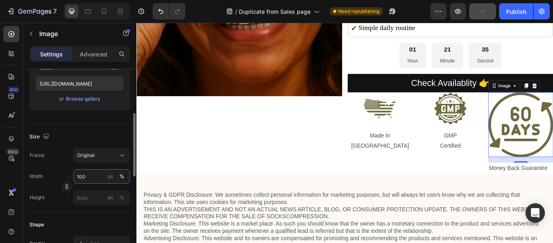
click at [81, 177] on input "100" at bounding box center [101, 176] width 57 height 15
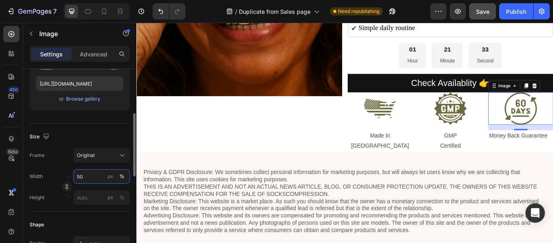
type input "50"
click at [52, 156] on div "Frame Original" at bounding box center [80, 155] width 100 height 15
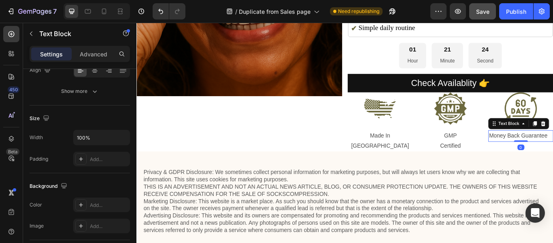
scroll to position [0, 0]
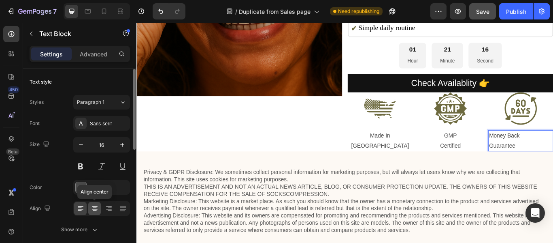
click at [92, 208] on icon at bounding box center [95, 208] width 8 height 8
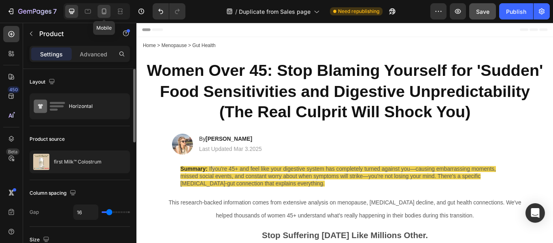
click at [109, 16] on div at bounding box center [104, 11] width 13 height 13
type input "100%"
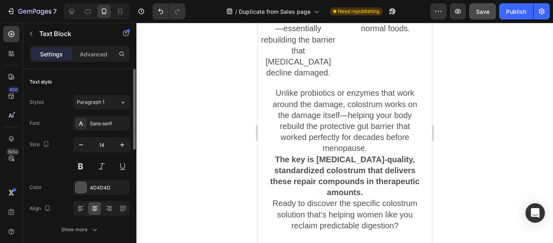
scroll to position [2310, 0]
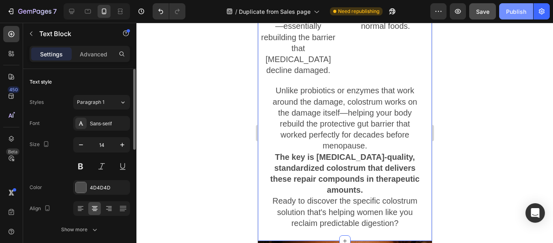
click at [520, 12] on div "Publish" at bounding box center [516, 11] width 20 height 9
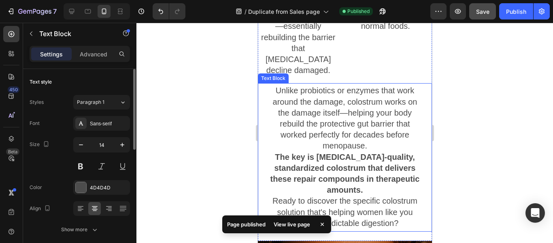
click at [219, 93] on div at bounding box center [345, 133] width 417 height 220
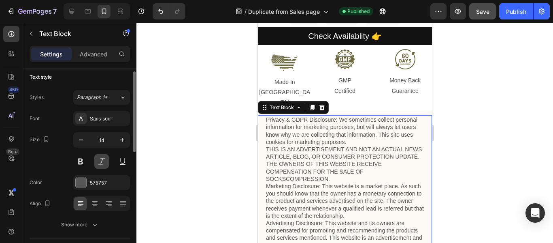
scroll to position [5, 0]
click at [104, 180] on div "575757" at bounding box center [101, 182] width 23 height 7
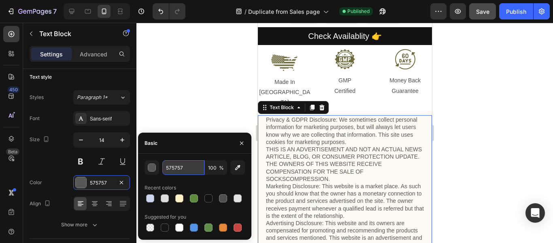
click at [176, 170] on input "575757" at bounding box center [183, 167] width 42 height 15
paste input "F1EDE3"
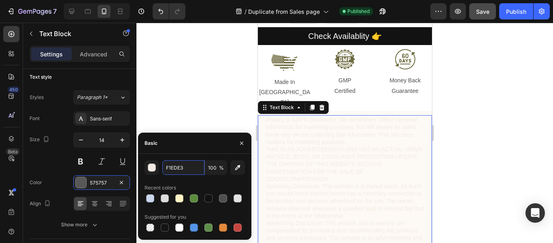
type input "575757"
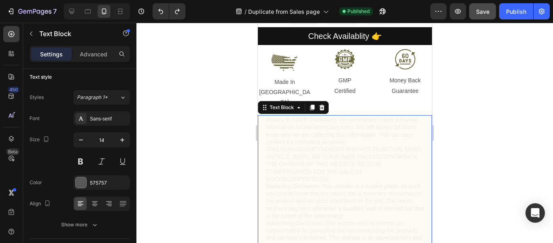
click at [186, 131] on div at bounding box center [345, 133] width 417 height 220
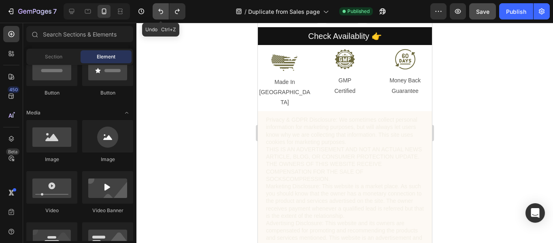
click at [162, 10] on icon "Undo/Redo" at bounding box center [161, 11] width 8 height 8
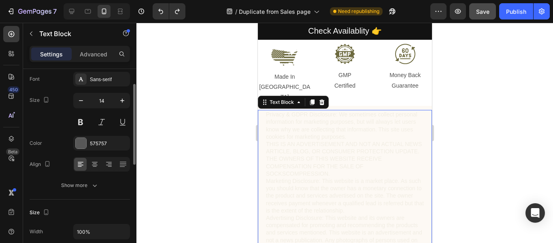
scroll to position [45, 0]
click at [109, 147] on div "575757" at bounding box center [101, 142] width 57 height 15
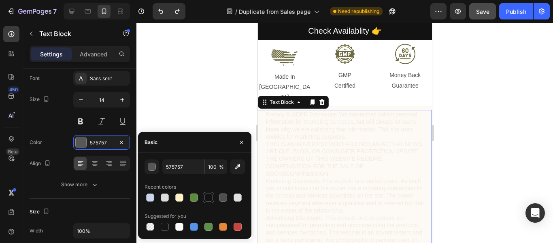
click at [210, 197] on div at bounding box center [209, 197] width 8 height 8
type input "121212"
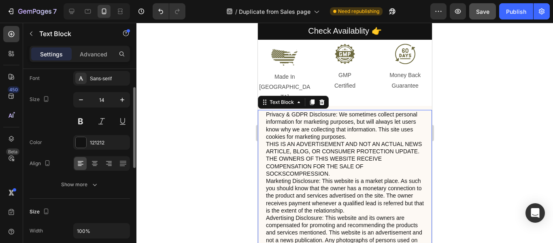
click at [72, 127] on div "Size 14" at bounding box center [80, 110] width 100 height 36
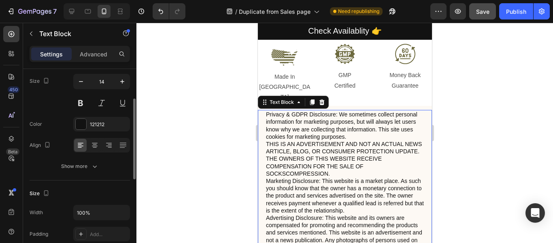
scroll to position [66, 0]
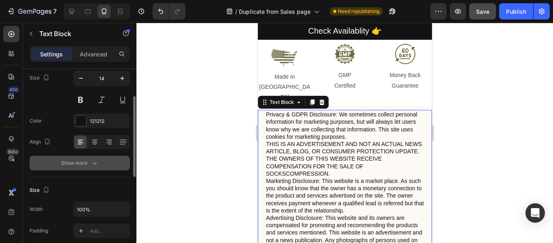
click at [80, 163] on div "Show more" at bounding box center [80, 163] width 38 height 8
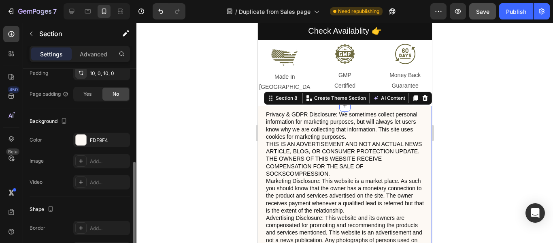
scroll to position [210, 0]
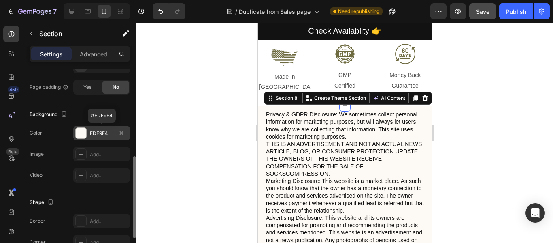
click at [107, 132] on div "FDF9F4" at bounding box center [101, 133] width 23 height 7
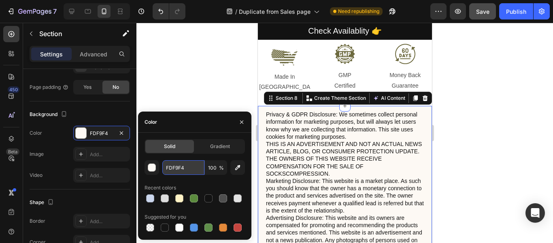
click at [180, 167] on input "FDF9F4" at bounding box center [183, 167] width 42 height 15
paste input "1EDE3"
type input "F1EDE3"
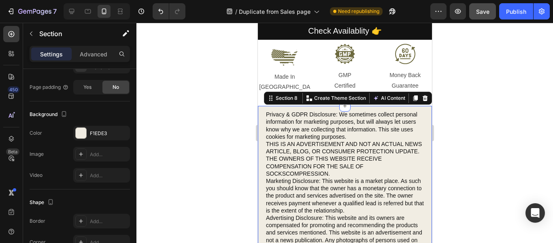
click at [206, 94] on div at bounding box center [345, 133] width 417 height 220
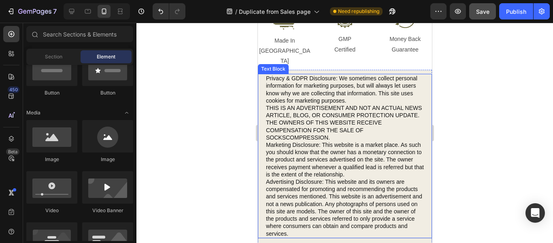
scroll to position [2929, 0]
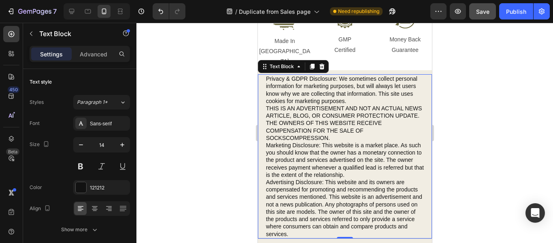
click at [350, 214] on p "Privacy & GDPR Disclosure: We sometimes collect personal information for market…" at bounding box center [345, 156] width 158 height 162
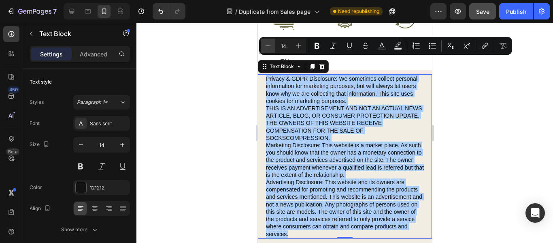
click at [267, 44] on icon "Editor contextual toolbar" at bounding box center [268, 46] width 8 height 8
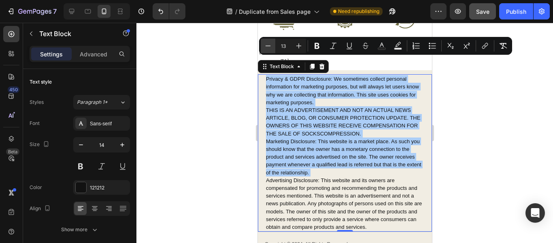
click at [267, 44] on icon "Editor contextual toolbar" at bounding box center [268, 46] width 8 height 8
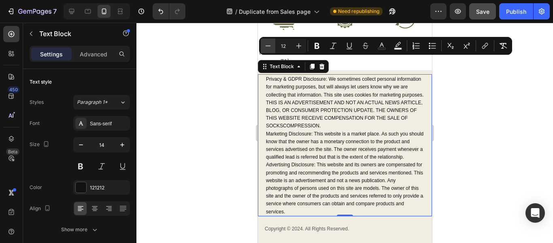
click at [267, 44] on icon "Editor contextual toolbar" at bounding box center [268, 46] width 8 height 8
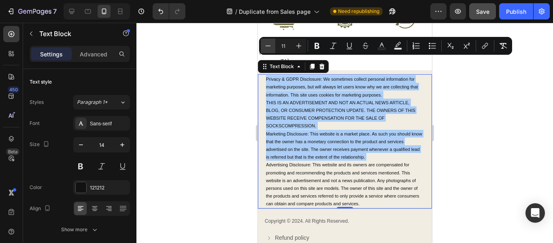
click at [267, 44] on icon "Editor contextual toolbar" at bounding box center [268, 46] width 8 height 8
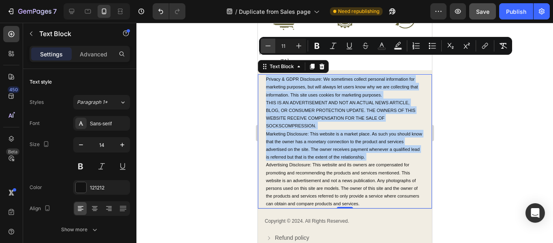
type input "10"
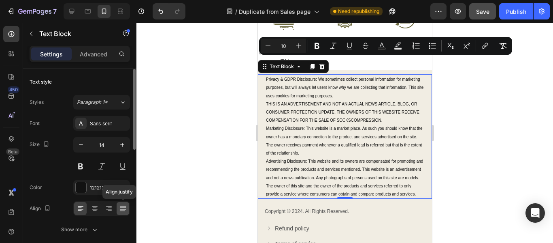
click at [121, 208] on icon at bounding box center [123, 208] width 8 height 8
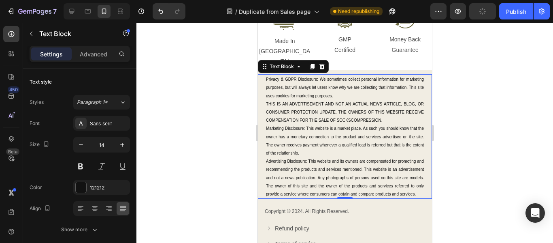
click at [200, 179] on div at bounding box center [345, 133] width 417 height 220
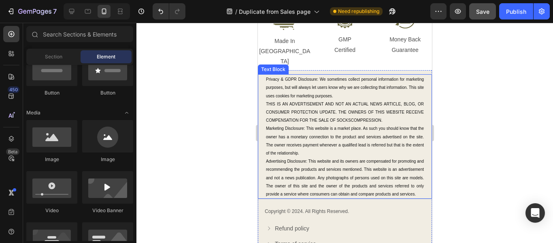
scroll to position [2930, 0]
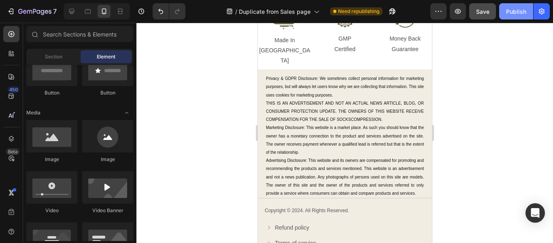
click at [521, 12] on div "Publish" at bounding box center [516, 11] width 20 height 9
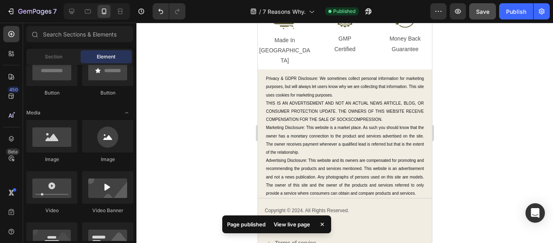
click at [462, 145] on div at bounding box center [345, 133] width 417 height 220
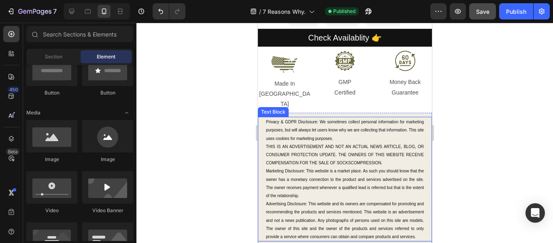
scroll to position [2886, 0]
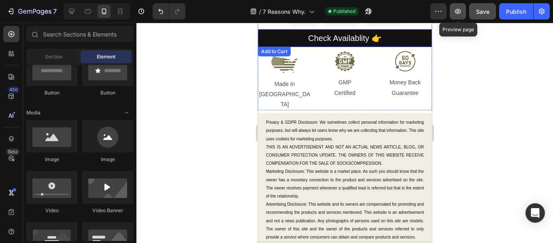
click at [461, 15] on button "button" at bounding box center [458, 11] width 16 height 16
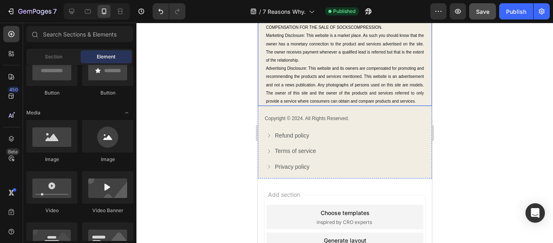
scroll to position [2916, 0]
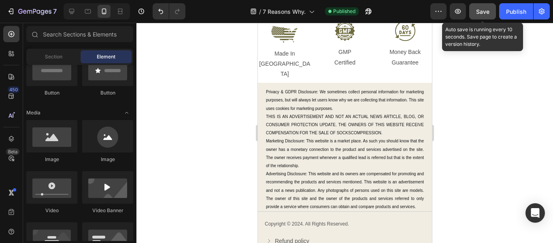
click at [480, 9] on span "Save" at bounding box center [482, 11] width 13 height 7
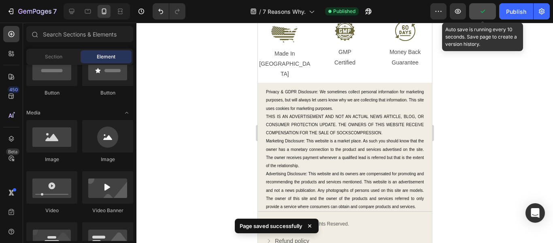
click at [480, 9] on icon "button" at bounding box center [483, 11] width 8 height 8
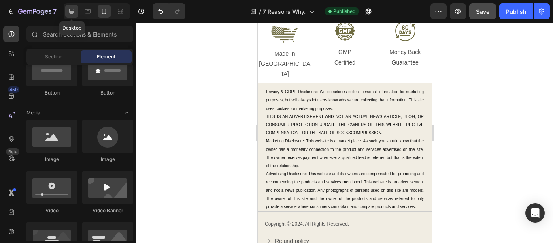
click at [74, 12] on icon at bounding box center [71, 11] width 5 height 5
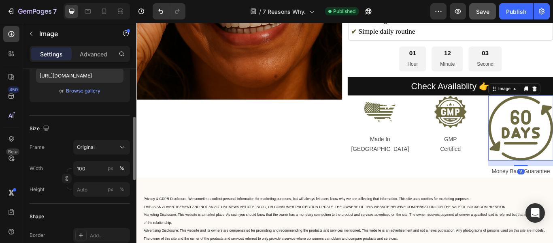
scroll to position [148, 0]
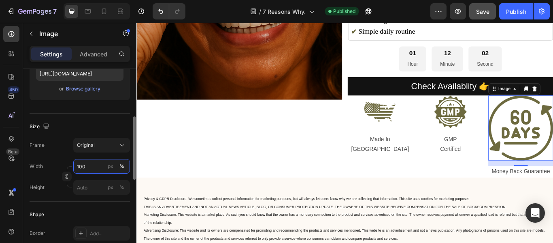
click at [87, 164] on input "100" at bounding box center [101, 166] width 57 height 15
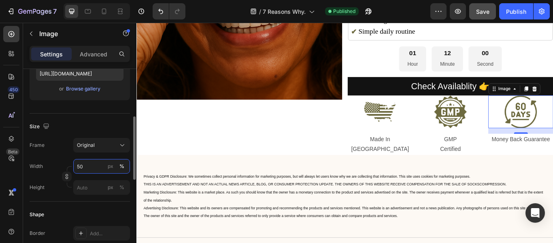
type input "50"
click at [50, 143] on div "Frame Original" at bounding box center [80, 145] width 100 height 15
click at [109, 100] on div "Upload Image https://cdn.shopify.com/s/files/1/0895/1044/5421/files/gempages_58…" at bounding box center [80, 54] width 100 height 105
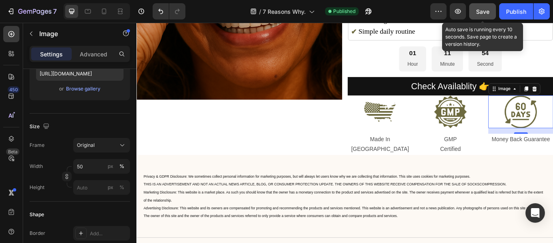
click at [489, 13] on span "Save" at bounding box center [482, 11] width 13 height 7
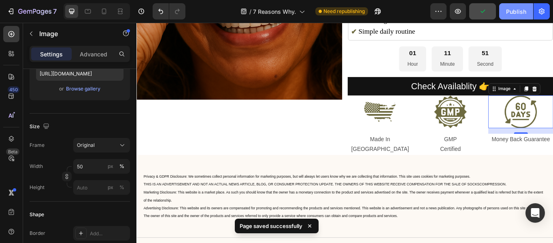
click at [512, 12] on div "Publish" at bounding box center [516, 11] width 20 height 9
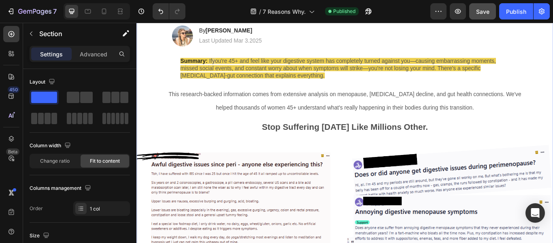
scroll to position [0, 0]
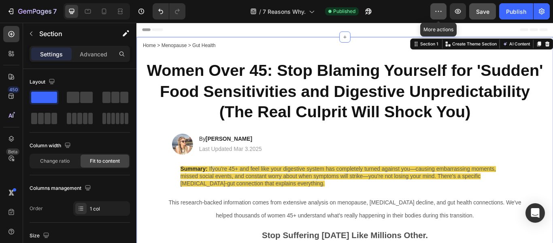
click at [438, 13] on icon "button" at bounding box center [439, 11] width 8 height 8
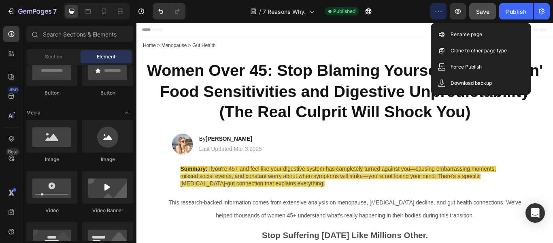
click at [243, 30] on div "Header" at bounding box center [379, 31] width 473 height 16
click at [442, 33] on div "Header" at bounding box center [379, 31] width 473 height 16
